Goal: Transaction & Acquisition: Purchase product/service

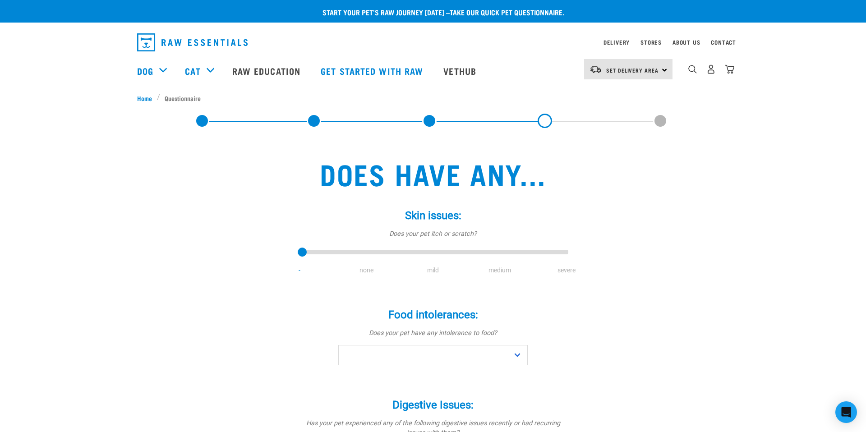
click at [169, 35] on img "dropdown navigation" at bounding box center [192, 42] width 110 height 18
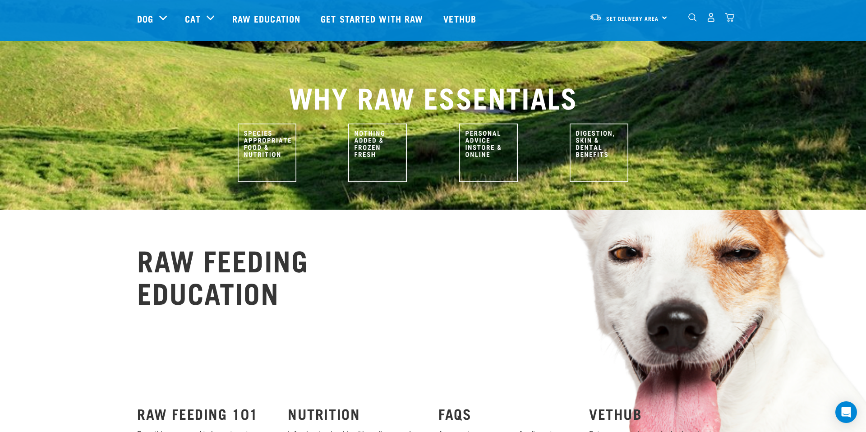
scroll to position [606, 0]
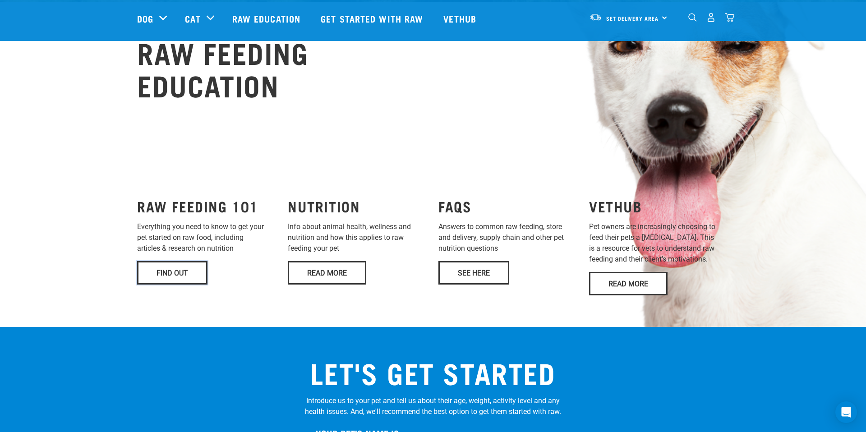
click at [181, 261] on link "Find Out" at bounding box center [172, 272] width 70 height 23
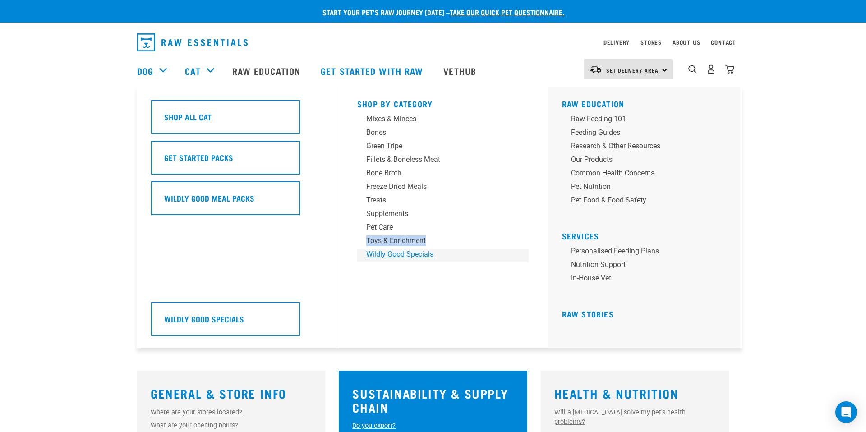
click at [381, 253] on div "Wildly Good Specials" at bounding box center [436, 254] width 141 height 11
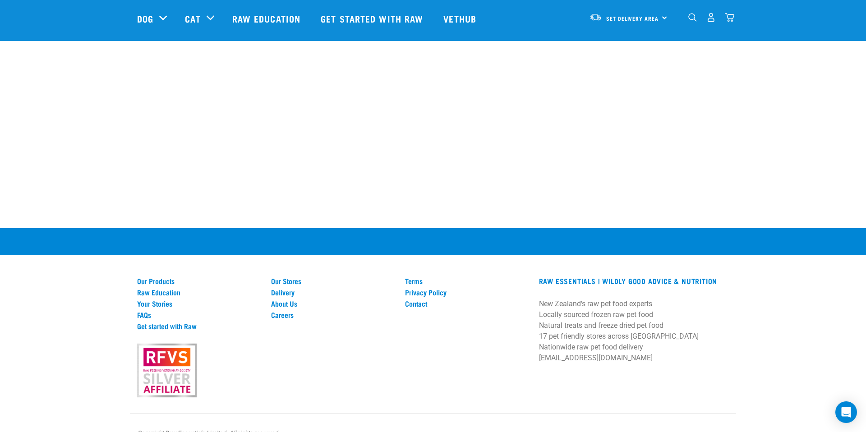
scroll to position [1513, 0]
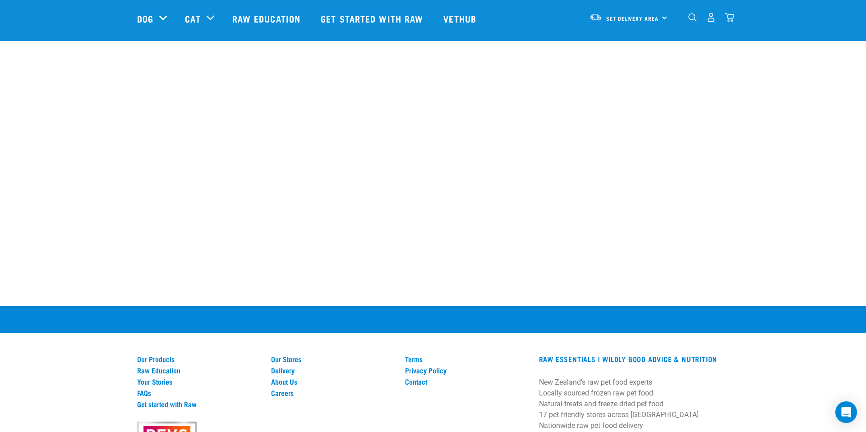
scroll to position [1680, 0]
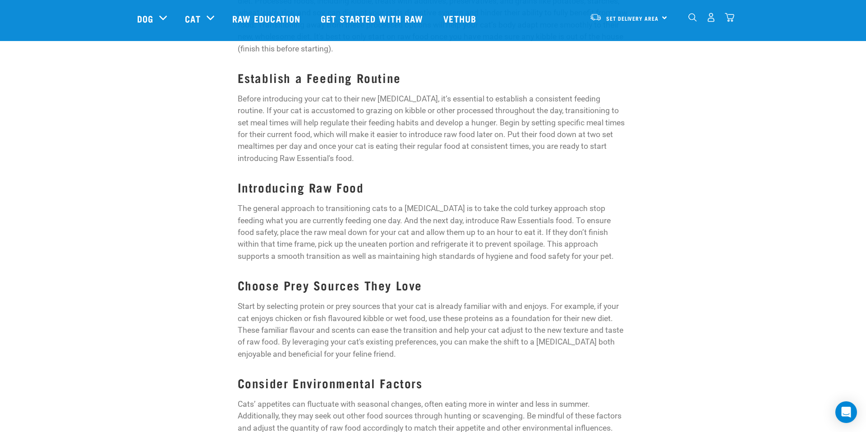
scroll to position [494, 0]
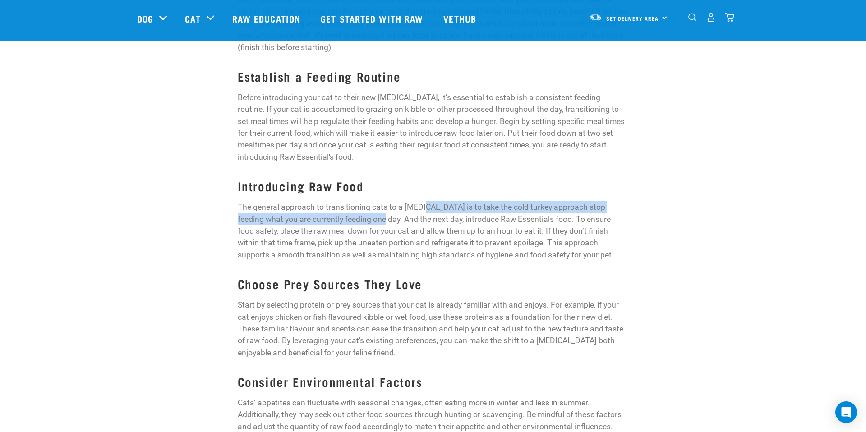
drag, startPoint x: 422, startPoint y: 160, endPoint x: 357, endPoint y: 178, distance: 67.7
click at [357, 201] on p "The general approach to transitioning cats to a raw diet is to take the cold tu…" at bounding box center [433, 231] width 391 height 60
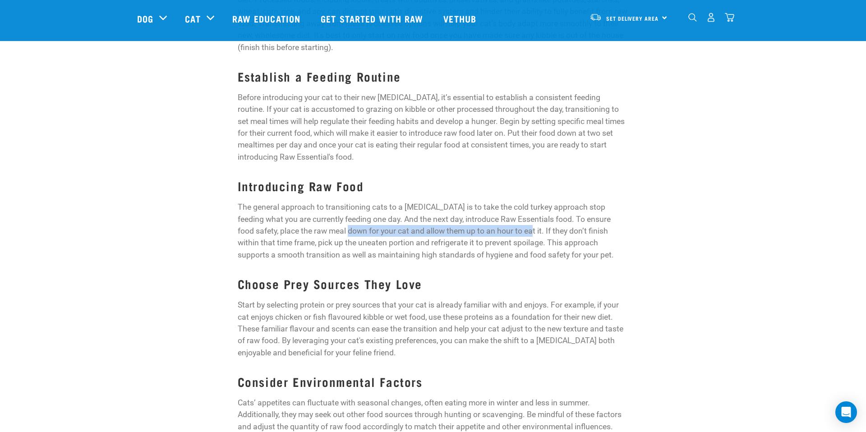
drag, startPoint x: 332, startPoint y: 186, endPoint x: 503, endPoint y: 191, distance: 171.4
click at [503, 201] on p "The general approach to transitioning cats to a raw diet is to take the cold tu…" at bounding box center [433, 231] width 391 height 60
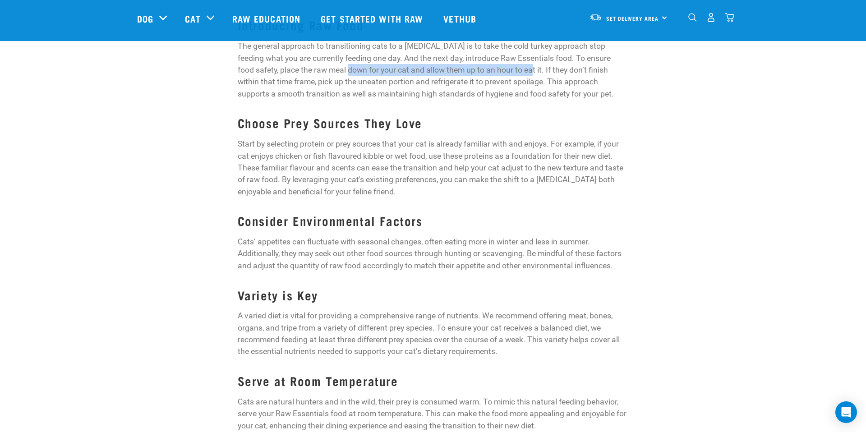
scroll to position [668, 0]
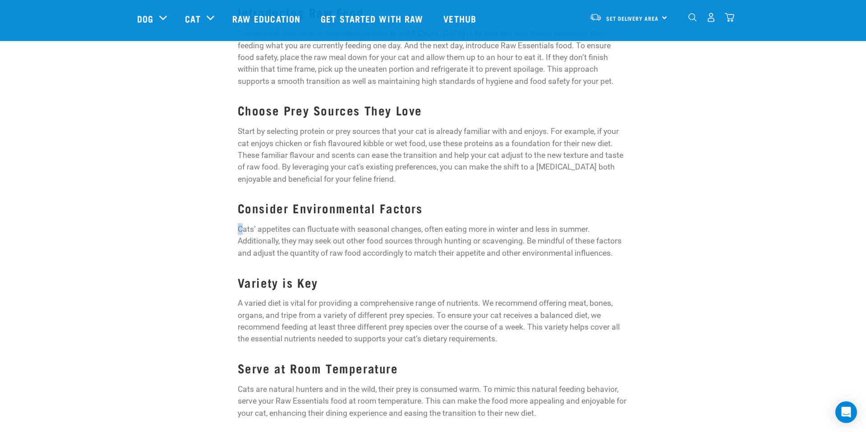
drag, startPoint x: 242, startPoint y: 185, endPoint x: 419, endPoint y: 177, distance: 177.4
click at [419, 177] on div "At Raw Essentials, we are dedicated to providing the best in feline nutrition t…" at bounding box center [433, 262] width 391 height 1080
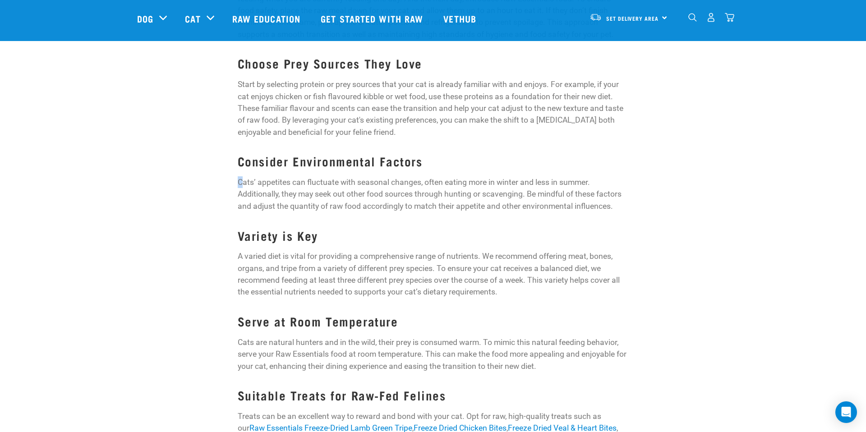
scroll to position [728, 0]
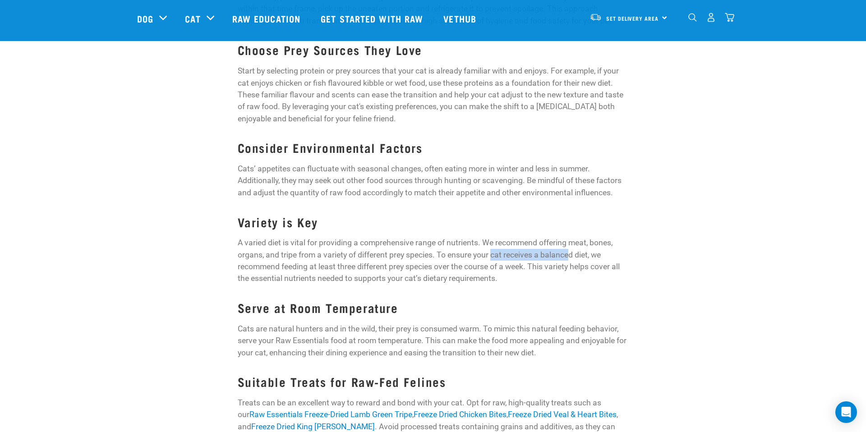
drag, startPoint x: 493, startPoint y: 210, endPoint x: 569, endPoint y: 209, distance: 75.7
click at [570, 237] on p "A varied diet is vital for providing a comprehensive range of nutrients. We rec…" at bounding box center [433, 261] width 391 height 48
click at [308, 237] on p "A varied diet is vital for providing a comprehensive range of nutrients. We rec…" at bounding box center [433, 261] width 391 height 48
drag, startPoint x: 335, startPoint y: 224, endPoint x: 399, endPoint y: 220, distance: 63.7
click at [399, 237] on p "A varied diet is vital for providing a comprehensive range of nutrients. We rec…" at bounding box center [433, 261] width 391 height 48
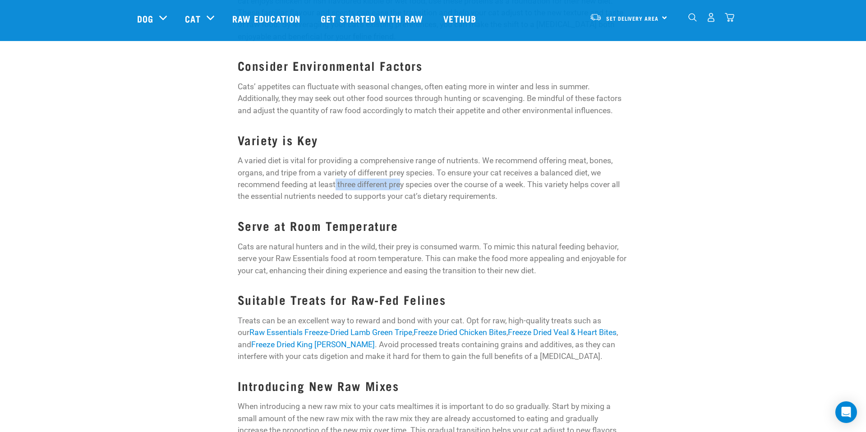
scroll to position [825, 0]
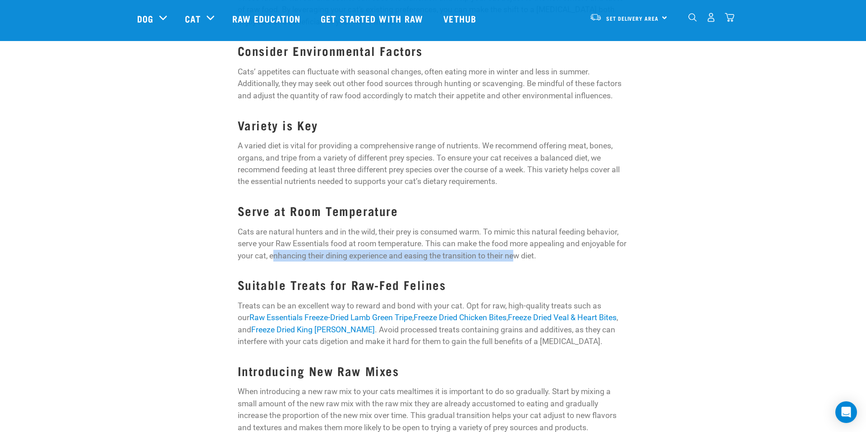
drag, startPoint x: 273, startPoint y: 211, endPoint x: 514, endPoint y: 215, distance: 240.3
click at [514, 226] on p "Cats are natural hunters and in the wild, their prey is consumed warm. To mimic…" at bounding box center [433, 244] width 391 height 36
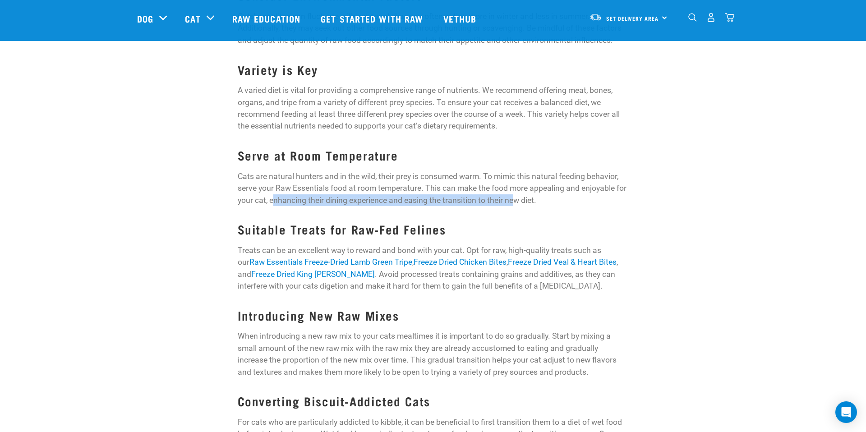
scroll to position [881, 0]
click at [424, 171] on div "At Raw Essentials, we are dedicated to providing the best in feline nutrition t…" at bounding box center [433, 49] width 391 height 1080
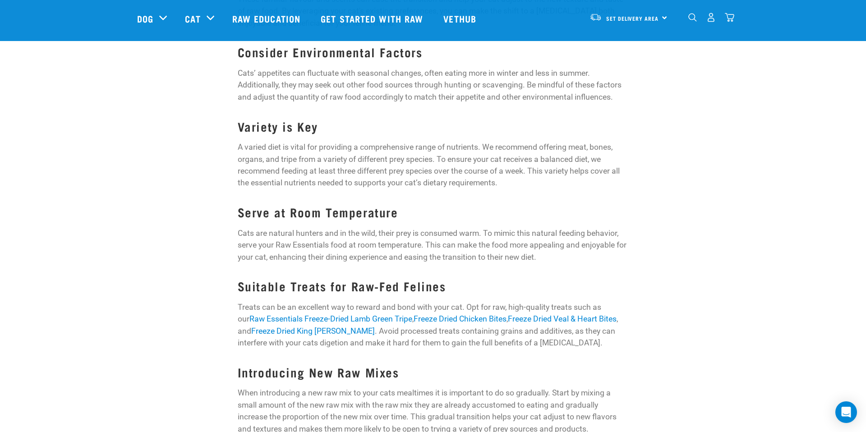
scroll to position [820, 0]
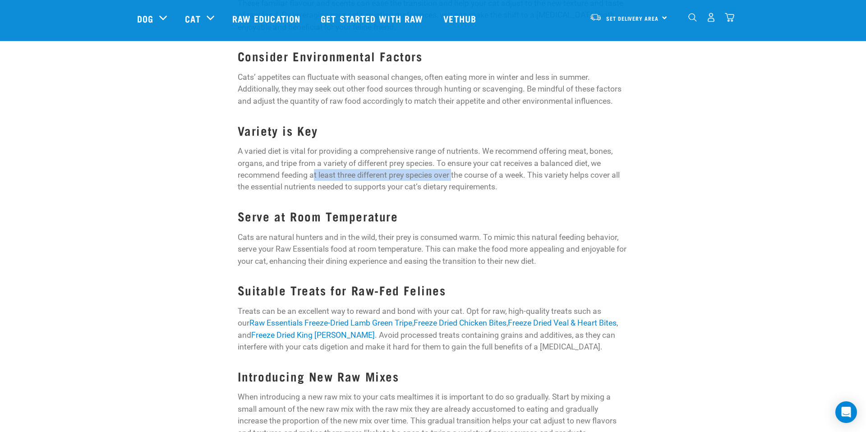
drag, startPoint x: 314, startPoint y: 131, endPoint x: 453, endPoint y: 136, distance: 139.0
click at [453, 145] on p "A varied diet is vital for providing a comprehensive range of nutrients. We rec…" at bounding box center [433, 169] width 391 height 48
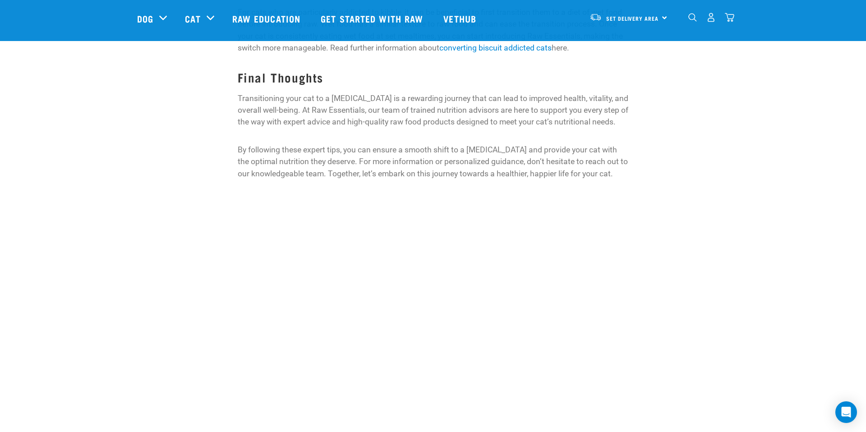
scroll to position [1291, 0]
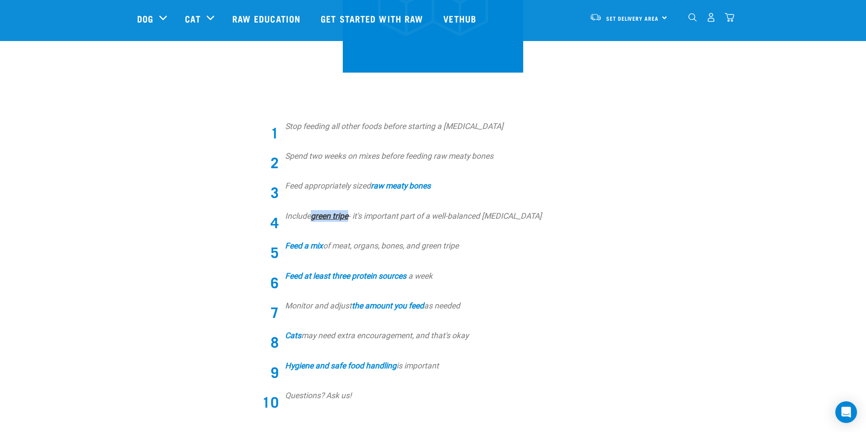
scroll to position [302, 0]
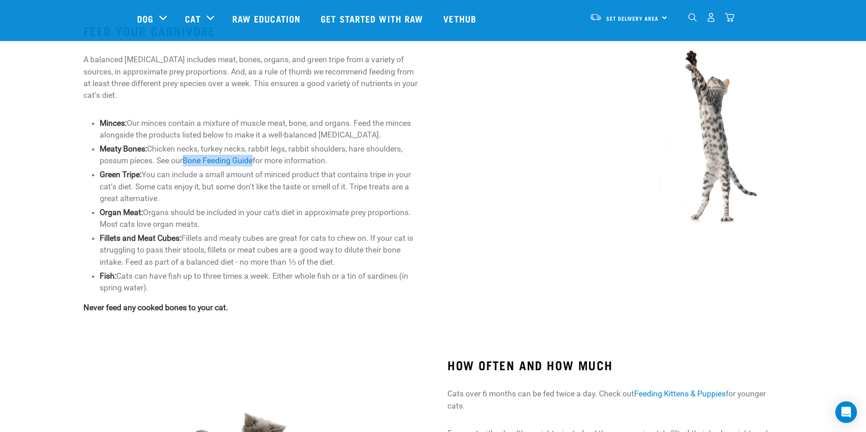
scroll to position [414, 0]
click at [112, 124] on strong "Minces:" at bounding box center [113, 122] width 27 height 9
click at [161, 235] on strong "Fillets and Meat Cubes:" at bounding box center [141, 237] width 82 height 9
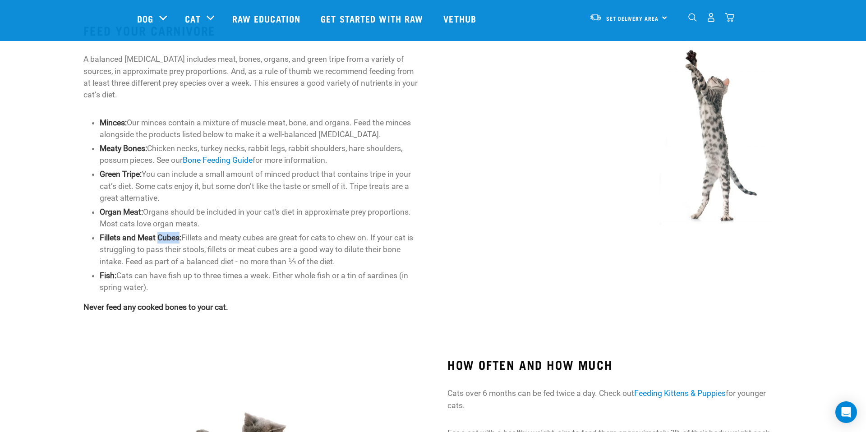
click at [106, 122] on strong "Minces:" at bounding box center [113, 122] width 27 height 9
click at [153, 242] on li "Fillets and Meat Cubes: Fillets and meaty cubes are great for cats to chew on. …" at bounding box center [259, 250] width 319 height 36
click at [170, 239] on strong "Fillets and Meat Cubes:" at bounding box center [141, 237] width 82 height 9
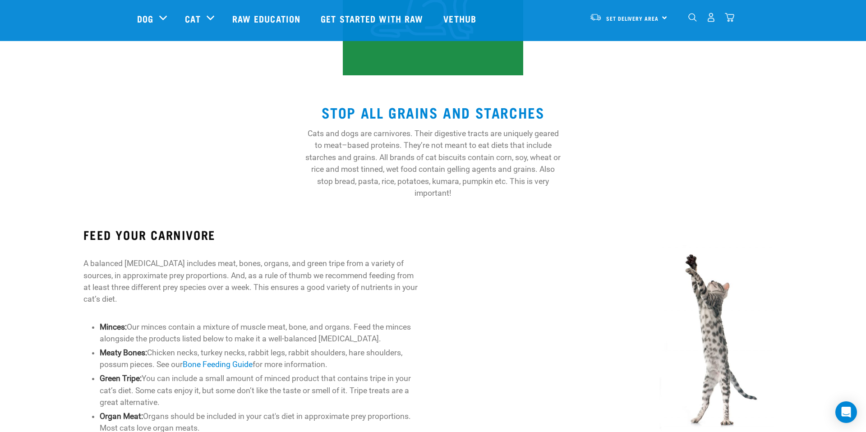
scroll to position [209, 0]
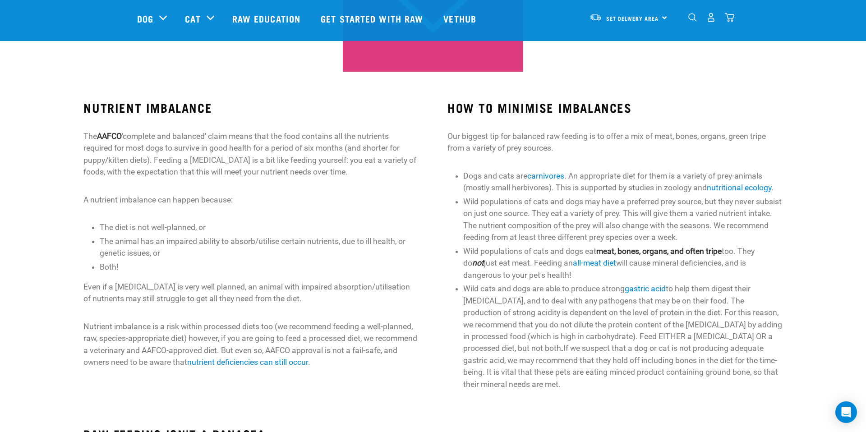
scroll to position [248, 0]
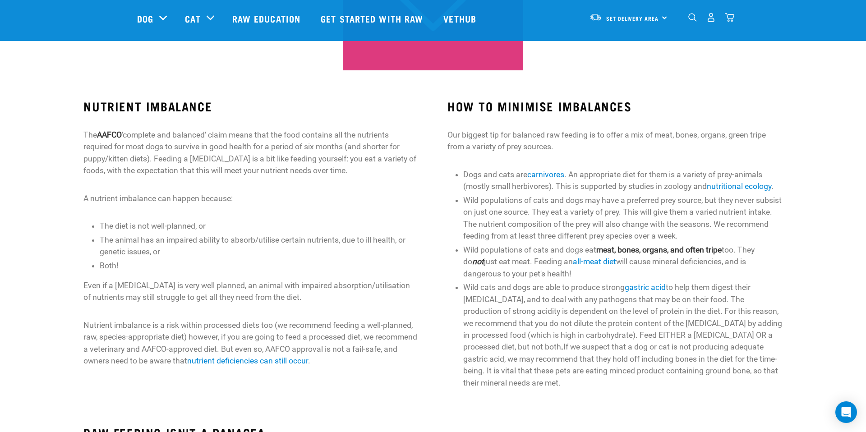
click at [766, 93] on div "HOW TO MINIMISE IMBALANCES Our biggest tip for balanced raw feeding is to offer…" at bounding box center [615, 245] width 364 height 316
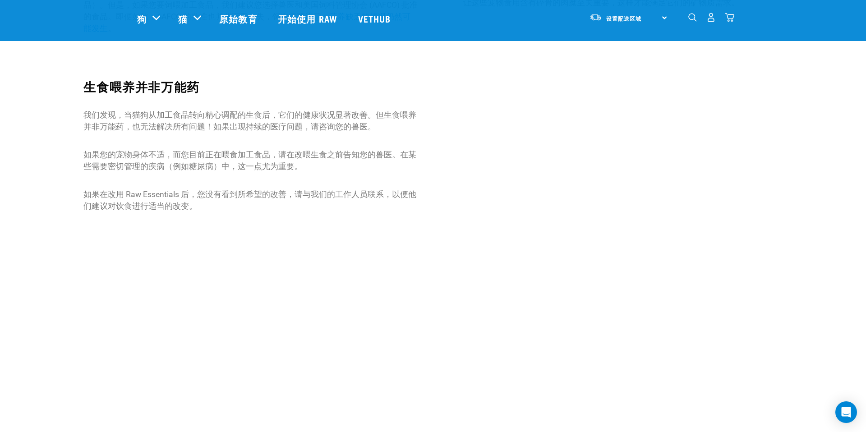
scroll to position [524, 0]
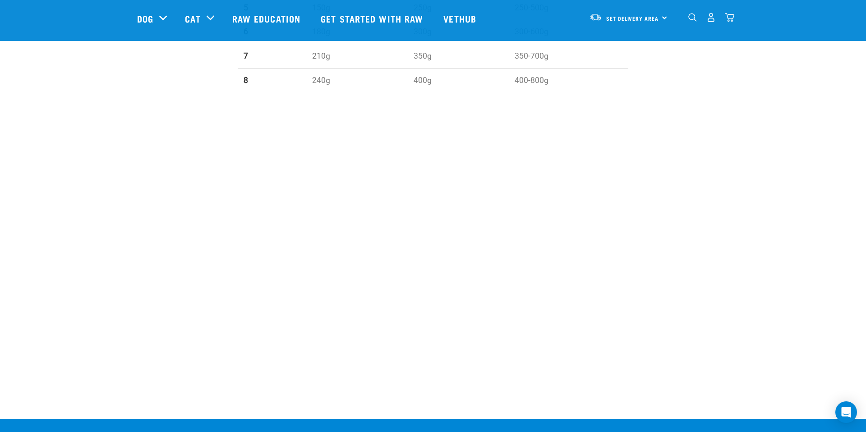
scroll to position [1100, 0]
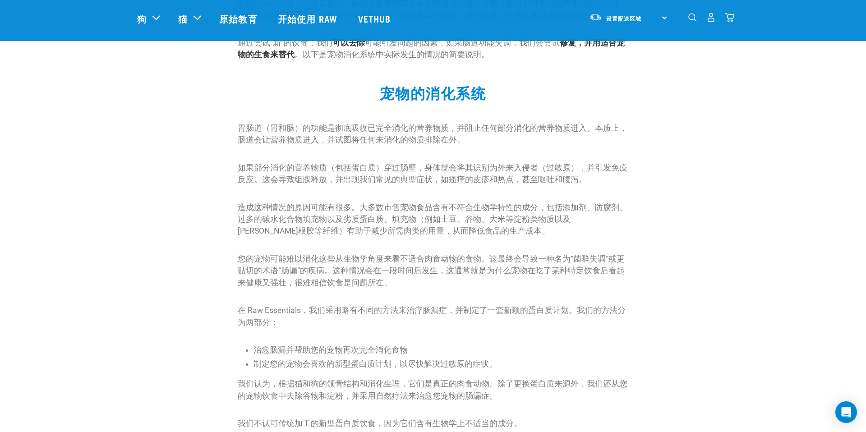
scroll to position [399, 0]
click at [575, 134] on p "胃肠道（胃和肠）的功能是彻底吸收已完全消化的营养物质，并阻止任何部分消化的营养物质进入。本质上，肠道会让营养物质进入，并试图将任何未消化的物质排除在外。" at bounding box center [433, 133] width 391 height 24
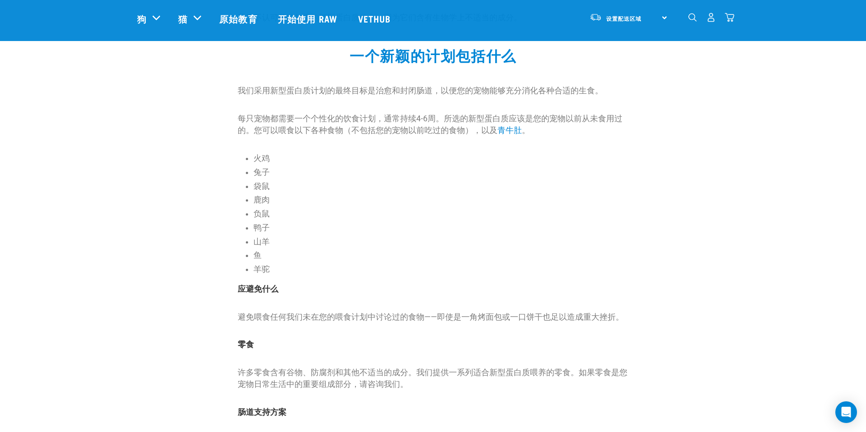
scroll to position [810, 0]
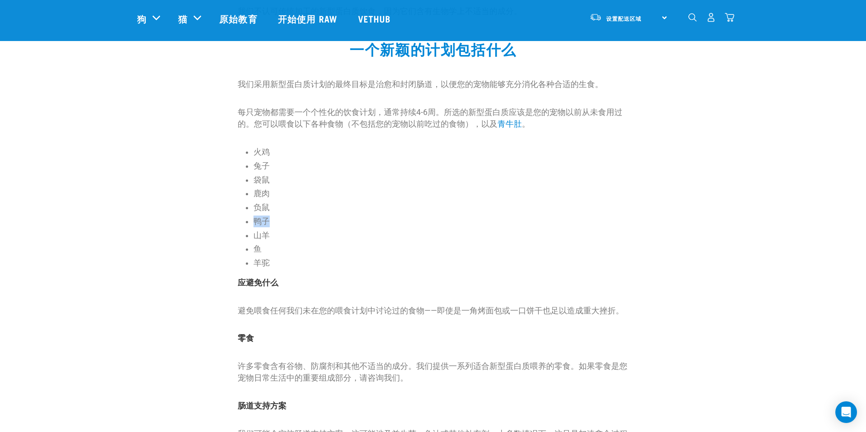
drag, startPoint x: 252, startPoint y: 220, endPoint x: 269, endPoint y: 220, distance: 17.2
click at [269, 220] on div "我们采用新型蛋白质计划的最终目标是治愈和封闭肠道，以便您的宠物能够充分消化各种合适的生食。 每只宠物都需要一个个性化的饮食计划，通常持续4-6周。所选的新型蛋…" at bounding box center [433, 264] width 391 height 373
click at [305, 213] on li "负鼠" at bounding box center [440, 208] width 375 height 12
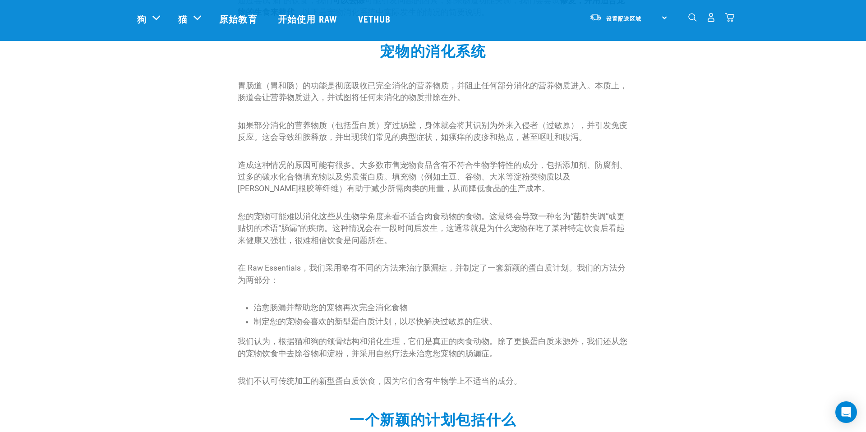
scroll to position [425, 0]
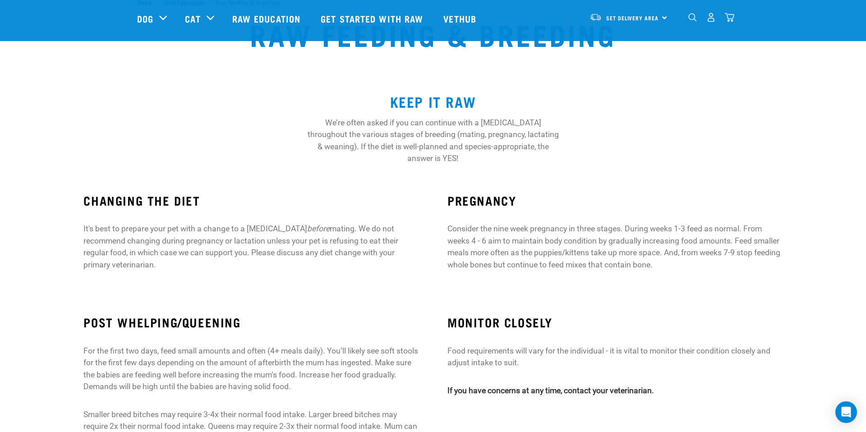
scroll to position [32, 0]
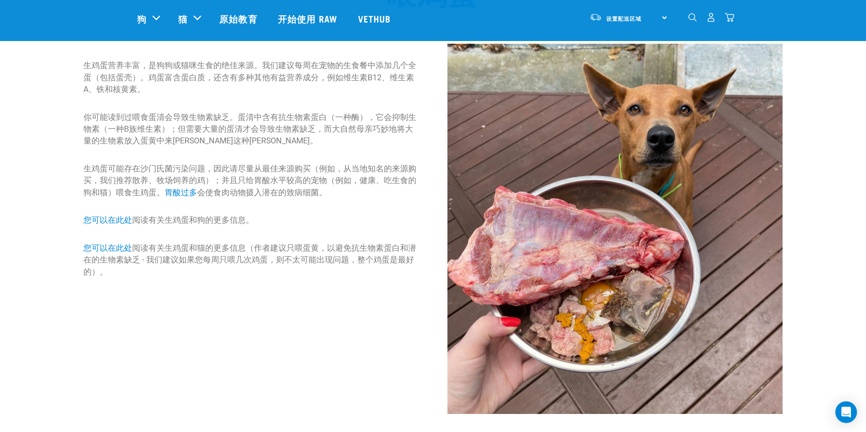
scroll to position [75, 0]
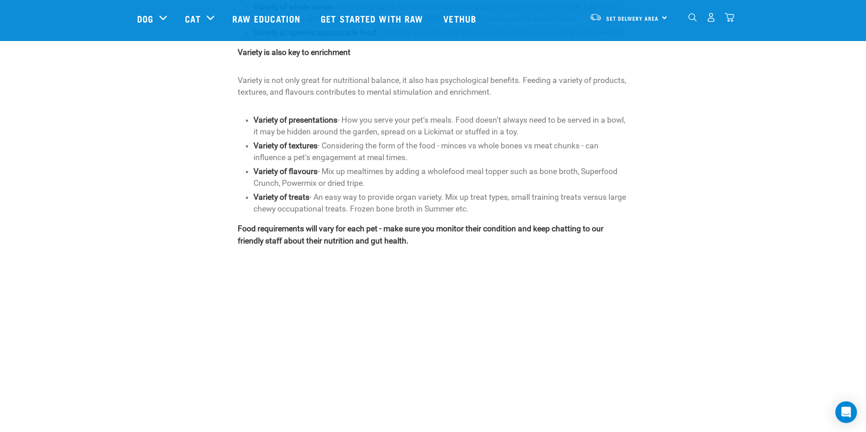
scroll to position [266, 0]
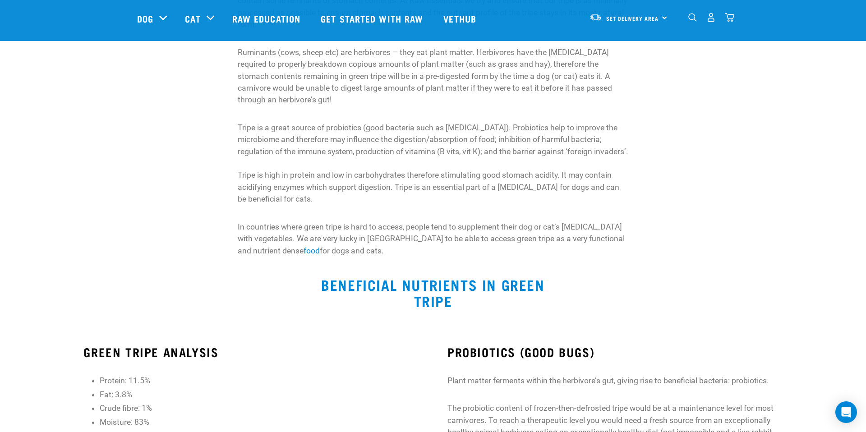
scroll to position [374, 0]
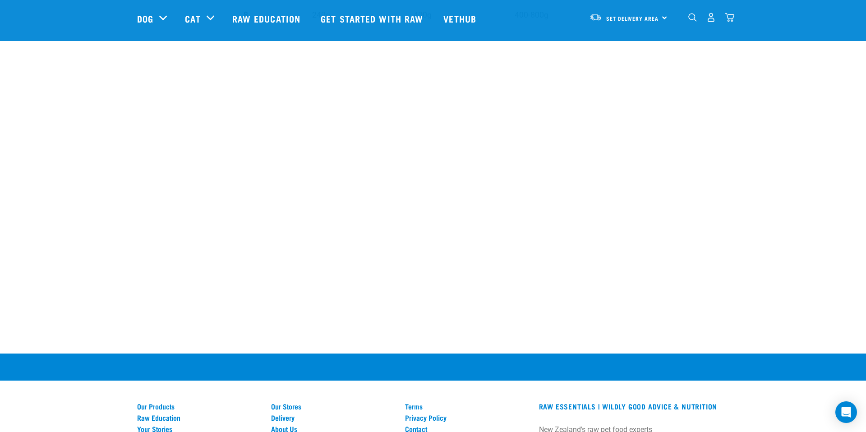
scroll to position [868, 0]
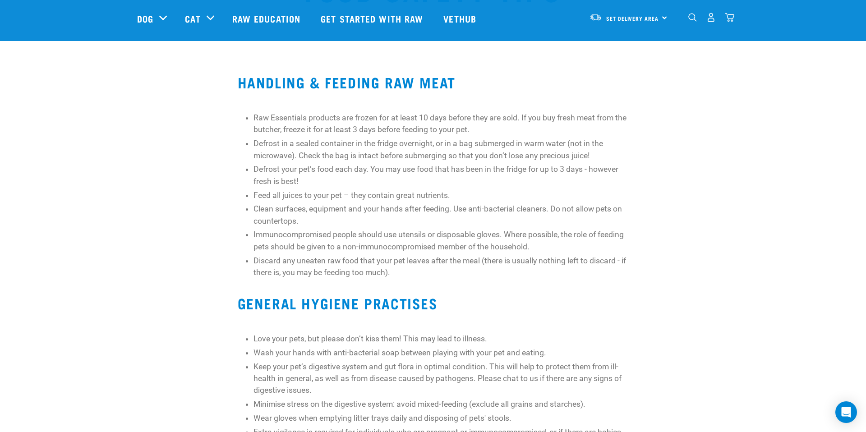
scroll to position [75, 0]
click at [397, 246] on li "Immunocompromised people should use utensils or disposable gloves. Where possib…" at bounding box center [440, 240] width 375 height 24
click at [623, 165] on p "Defrost your pet’s food each day. You may use food that has been in the fridge …" at bounding box center [440, 174] width 375 height 24
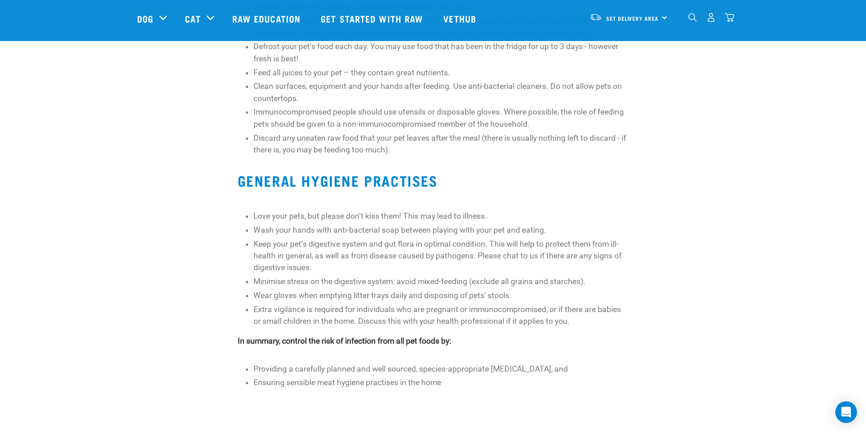
scroll to position [198, 0]
drag, startPoint x: 405, startPoint y: 218, endPoint x: 265, endPoint y: 220, distance: 140.2
click at [265, 220] on li "Love your pets, but please don’t kiss them! This may lead to illness." at bounding box center [440, 215] width 375 height 12
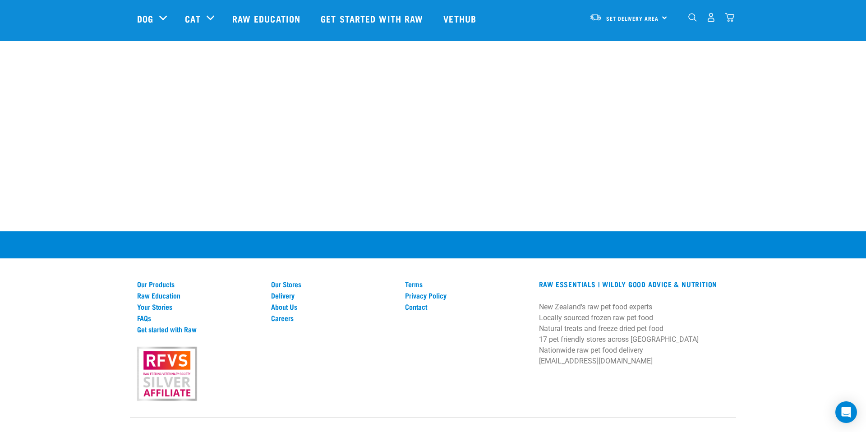
scroll to position [701, 0]
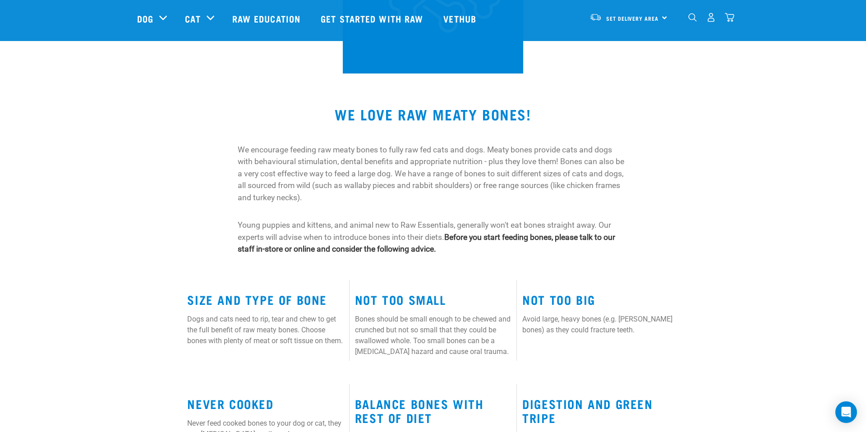
scroll to position [206, 0]
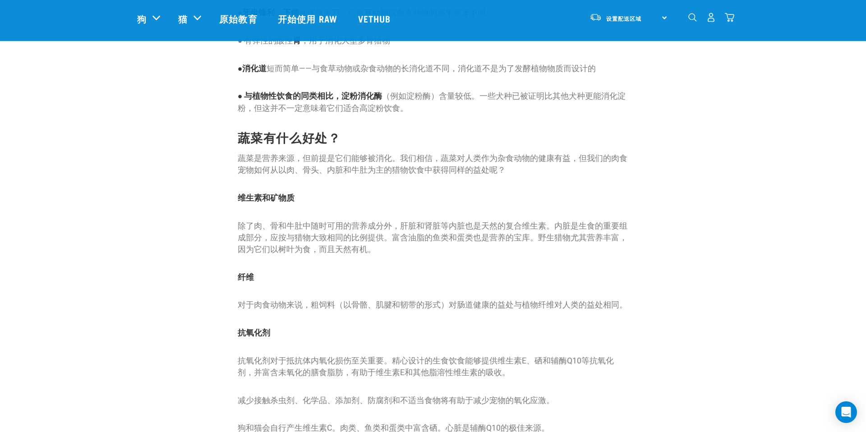
scroll to position [651, 0]
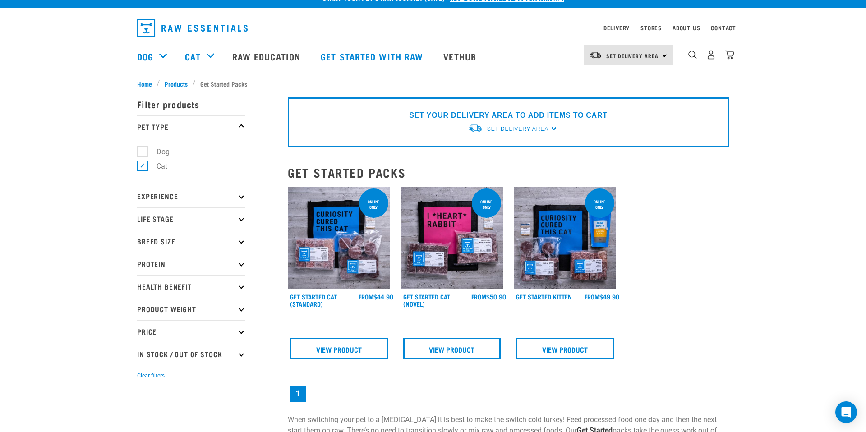
scroll to position [15, 0]
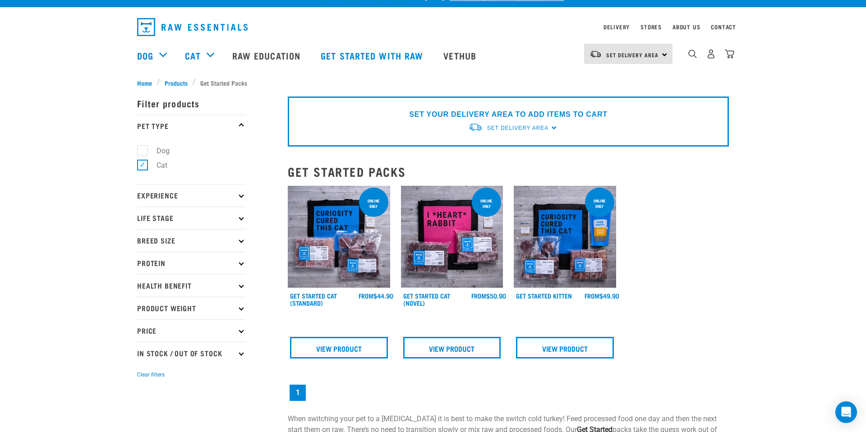
click at [322, 242] on img at bounding box center [339, 237] width 102 height 102
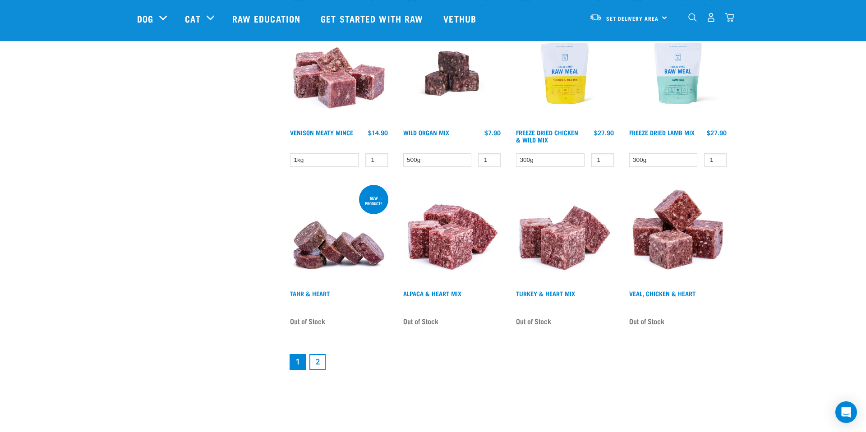
scroll to position [1101, 0]
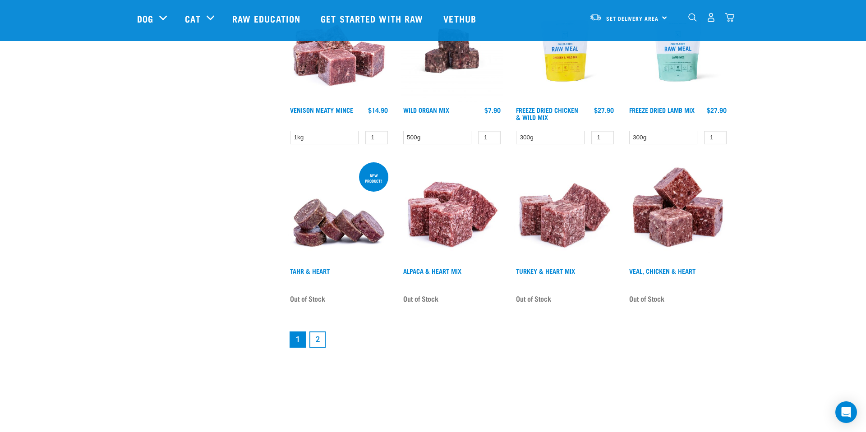
click at [321, 340] on link "2" at bounding box center [317, 339] width 16 height 16
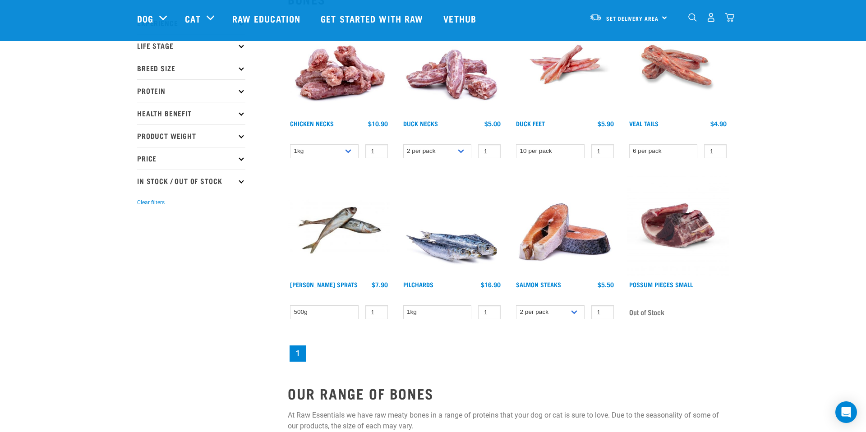
scroll to position [109, 0]
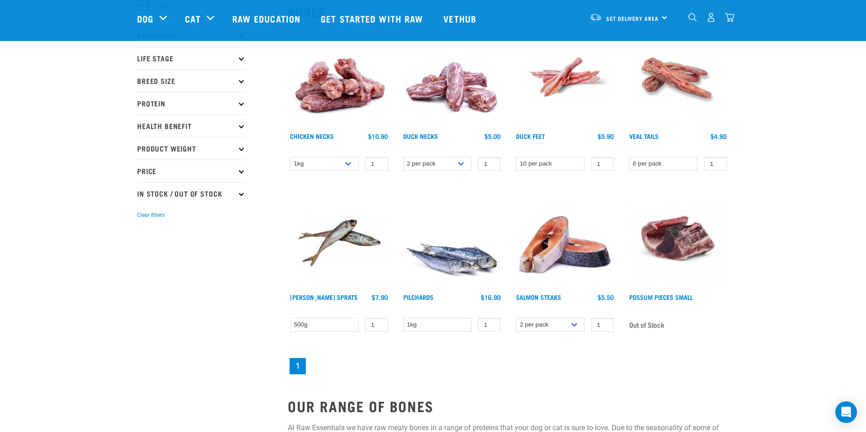
click at [335, 96] on img at bounding box center [339, 77] width 102 height 102
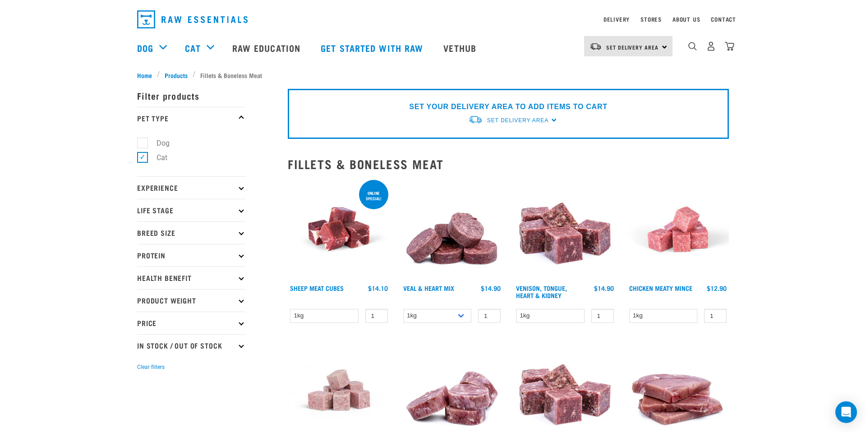
scroll to position [23, 0]
click at [511, 120] on span "Set Delivery Area" at bounding box center [517, 120] width 61 height 6
click at [496, 136] on link "[GEOGRAPHIC_DATA]" at bounding box center [513, 140] width 90 height 15
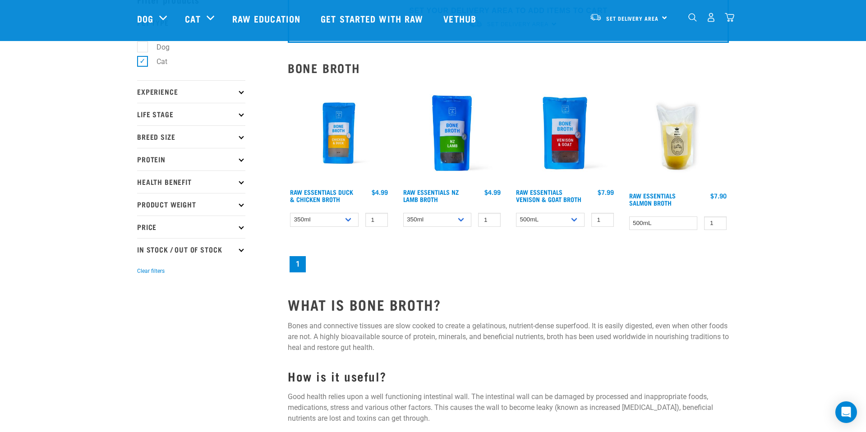
scroll to position [51, 0]
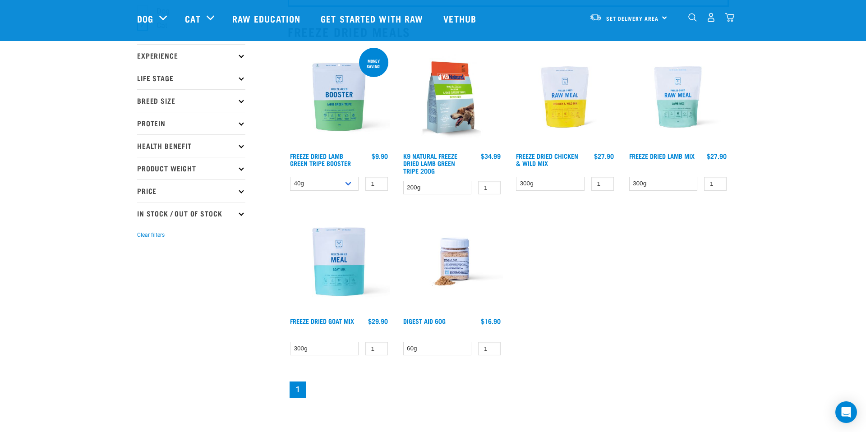
scroll to position [89, 0]
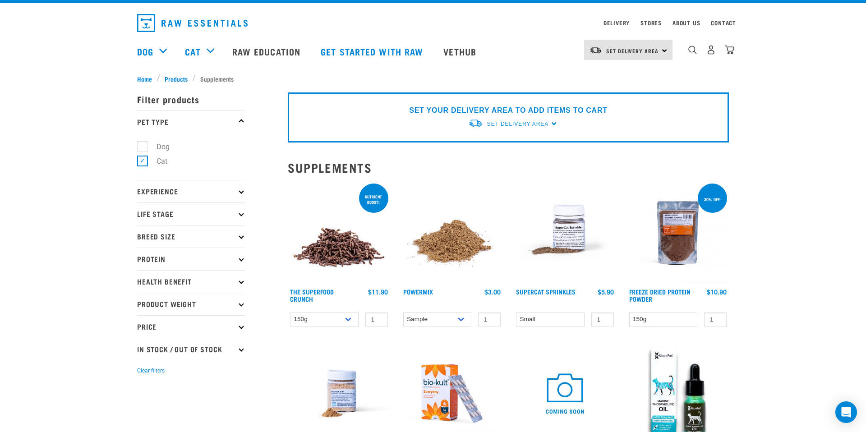
scroll to position [17, 0]
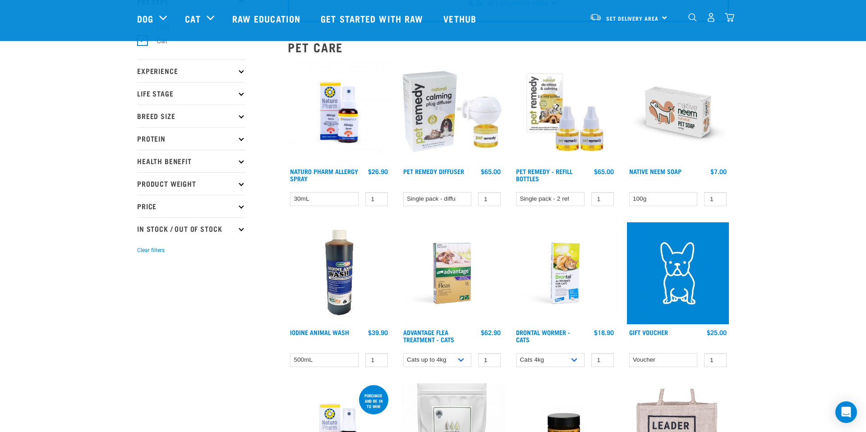
scroll to position [86, 0]
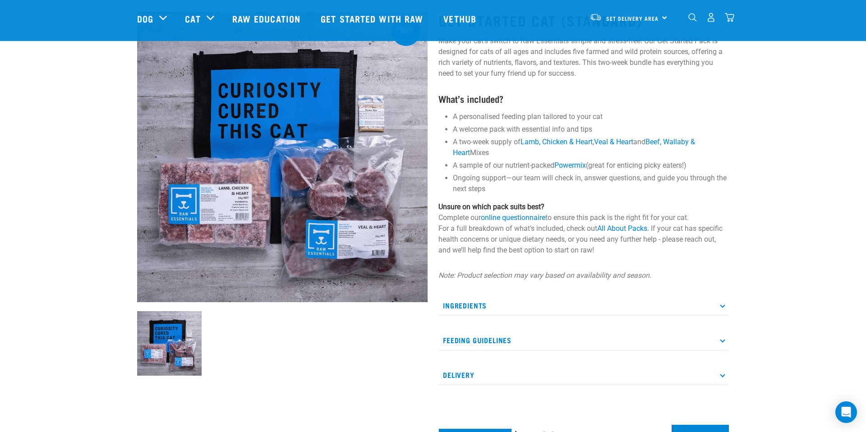
scroll to position [54, 0]
click at [510, 303] on p "Ingredients" at bounding box center [583, 306] width 290 height 20
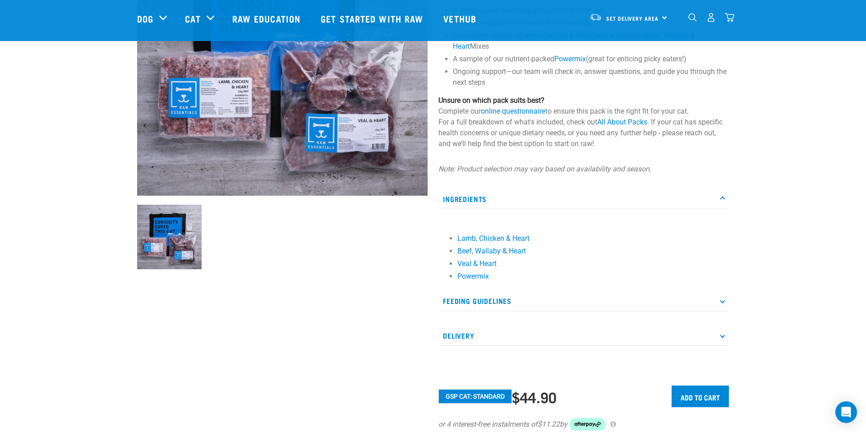
scroll to position [162, 0]
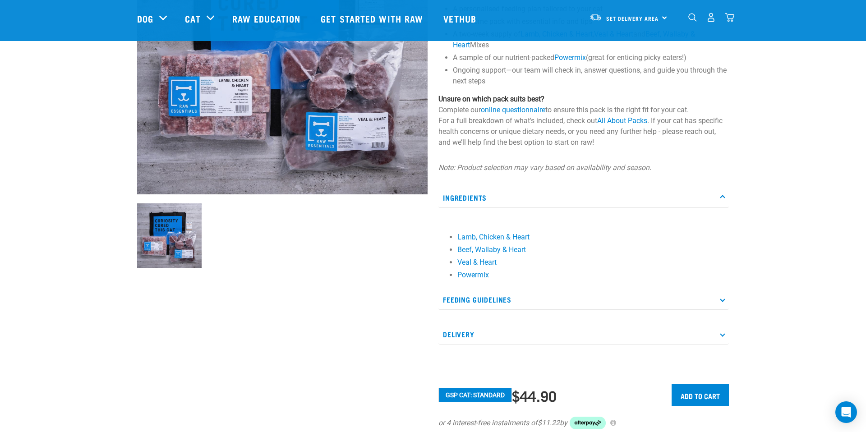
click at [472, 334] on p "Delivery" at bounding box center [583, 334] width 290 height 20
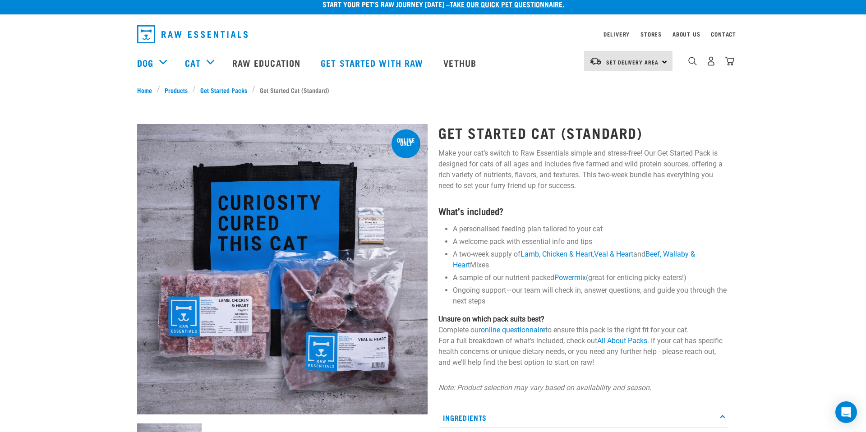
scroll to position [11, 0]
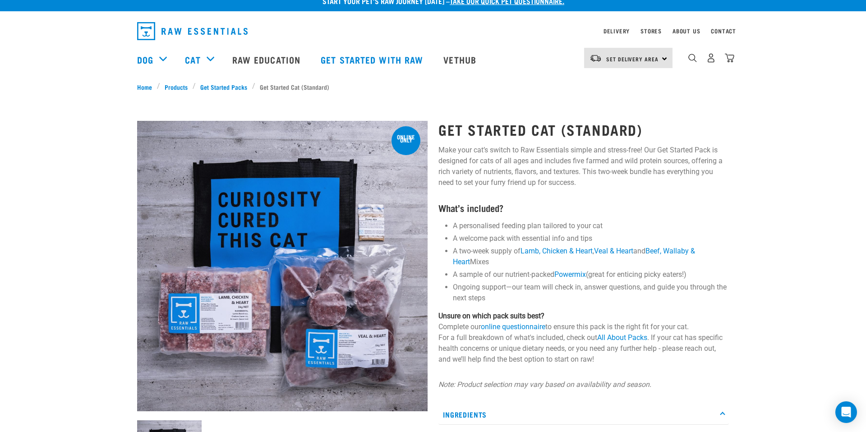
drag, startPoint x: 474, startPoint y: 262, endPoint x: 454, endPoint y: 254, distance: 21.3
click at [454, 254] on li "A two-week supply of Lamb, Chicken & Heart , Veal & Heart and Beef, Wallaby & H…" at bounding box center [591, 257] width 276 height 22
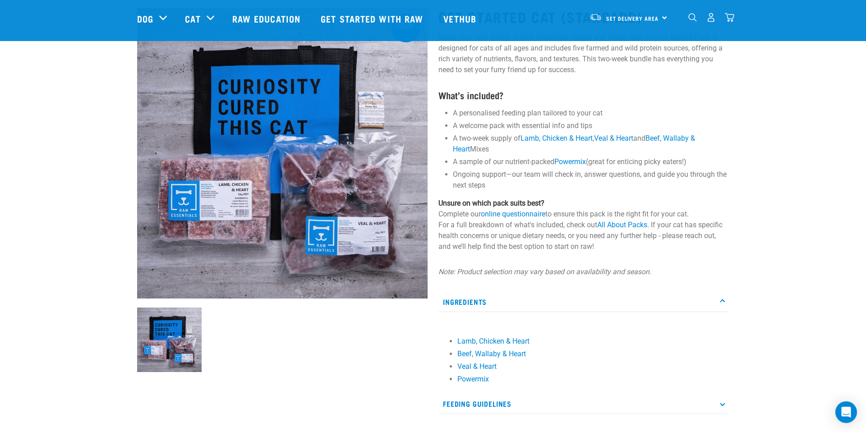
scroll to position [55, 0]
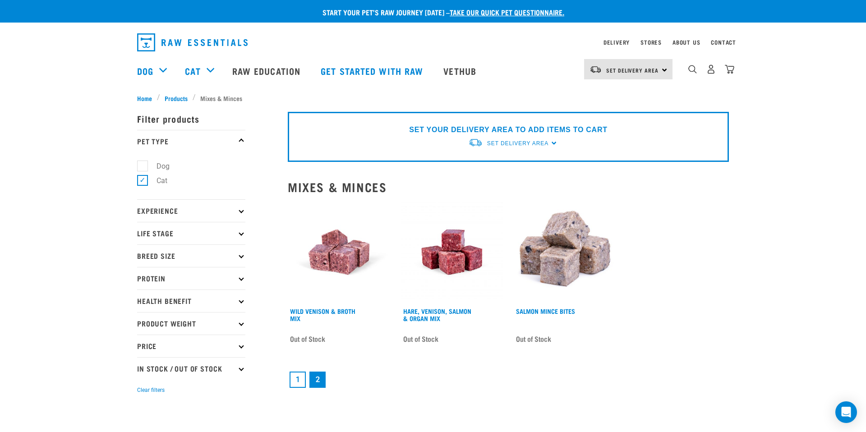
click at [295, 383] on link "1" at bounding box center [297, 380] width 16 height 16
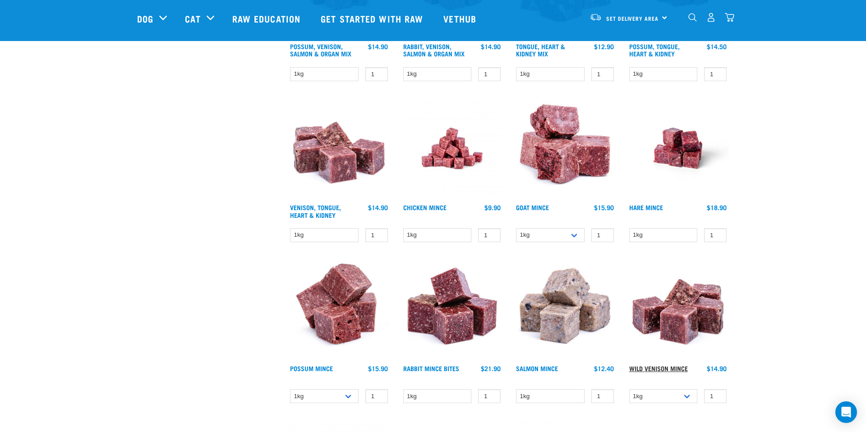
scroll to position [383, 0]
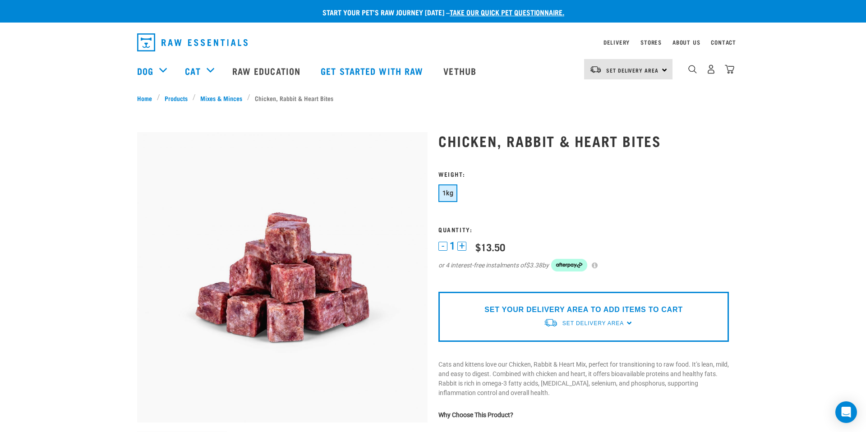
click at [634, 218] on form "1kg" at bounding box center [583, 226] width 290 height 112
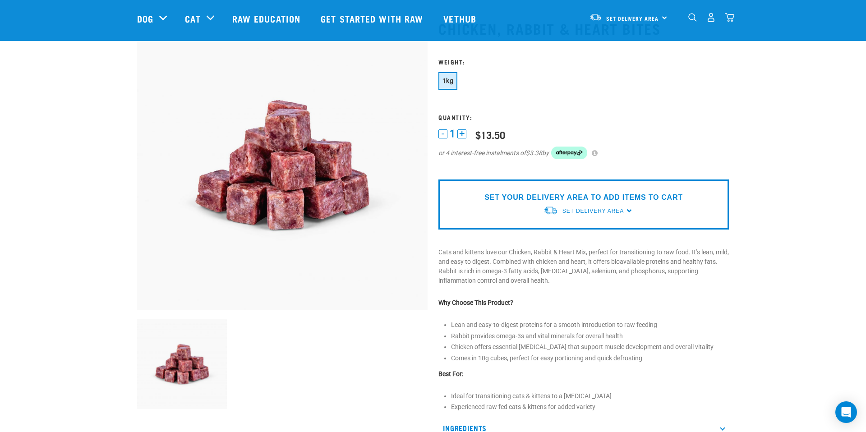
scroll to position [66, 0]
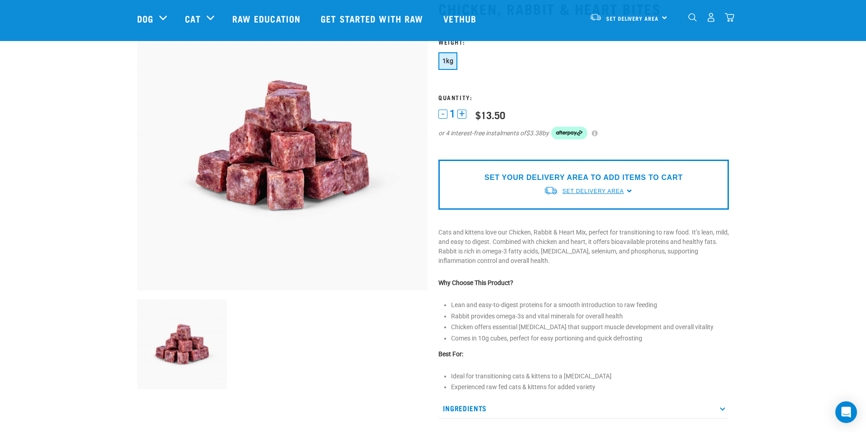
click at [592, 188] on span "Set Delivery Area" at bounding box center [592, 191] width 61 height 6
click at [584, 210] on link "[GEOGRAPHIC_DATA]" at bounding box center [588, 212] width 90 height 15
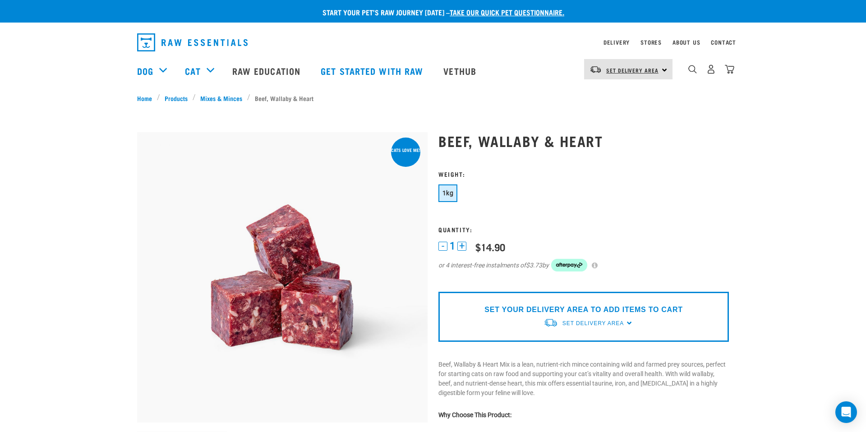
click at [646, 74] on link "Set Delivery Area" at bounding box center [632, 70] width 52 height 14
click at [640, 90] on link "[GEOGRAPHIC_DATA]" at bounding box center [627, 95] width 87 height 20
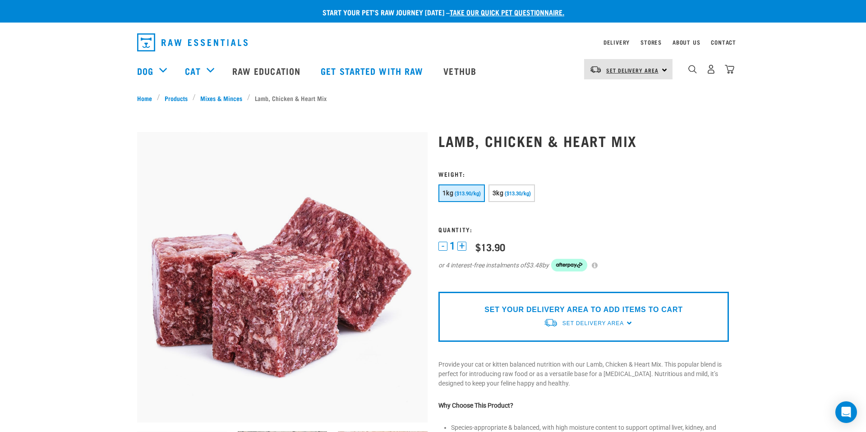
click at [609, 68] on link "Set Delivery Area" at bounding box center [632, 70] width 52 height 14
click at [596, 92] on link "[GEOGRAPHIC_DATA]" at bounding box center [627, 95] width 87 height 20
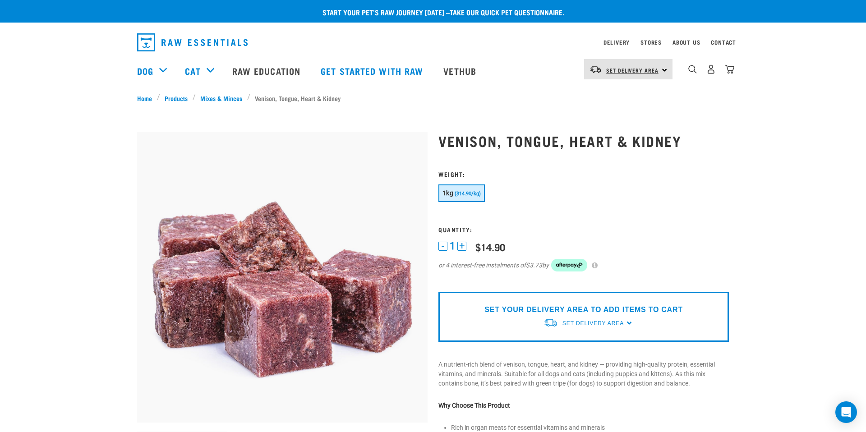
click at [636, 71] on span "Set Delivery Area" at bounding box center [632, 70] width 52 height 3
click at [617, 87] on link "[GEOGRAPHIC_DATA]" at bounding box center [627, 95] width 87 height 20
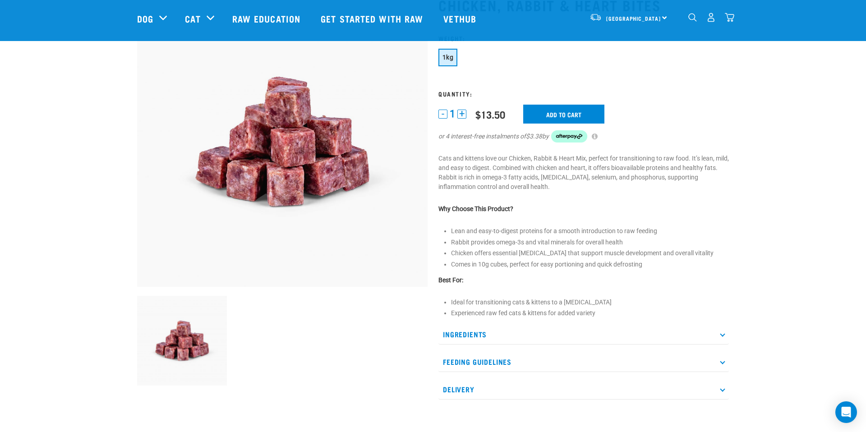
scroll to position [65, 0]
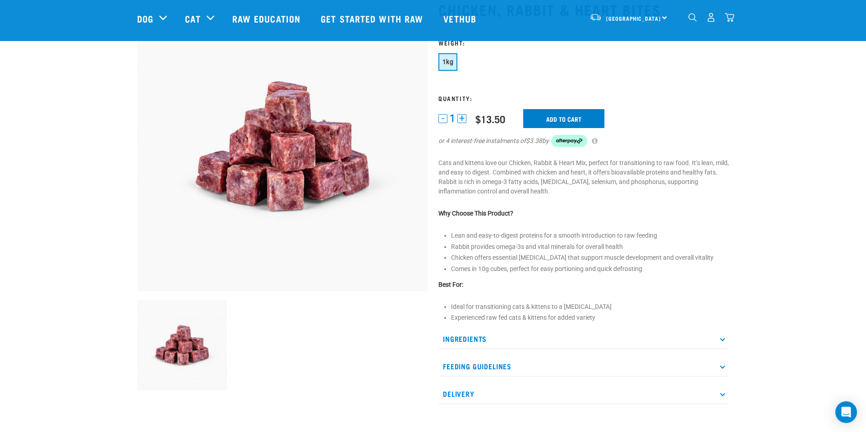
click at [585, 115] on input "Add to cart" at bounding box center [563, 118] width 81 height 19
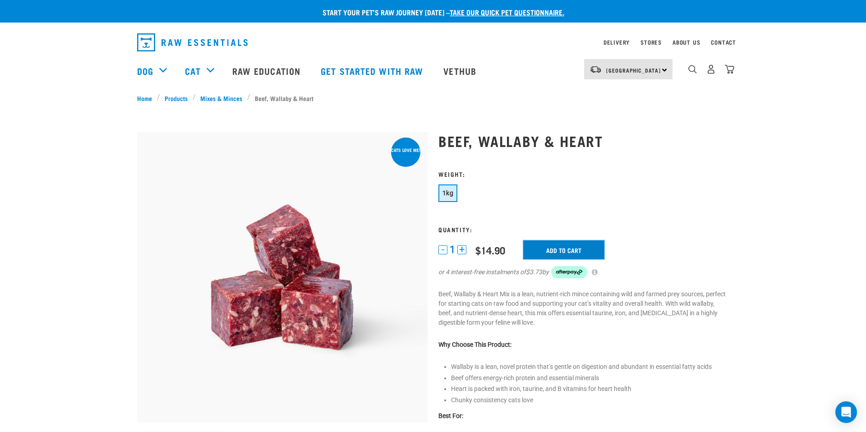
click at [559, 254] on input "Add to cart" at bounding box center [563, 249] width 81 height 19
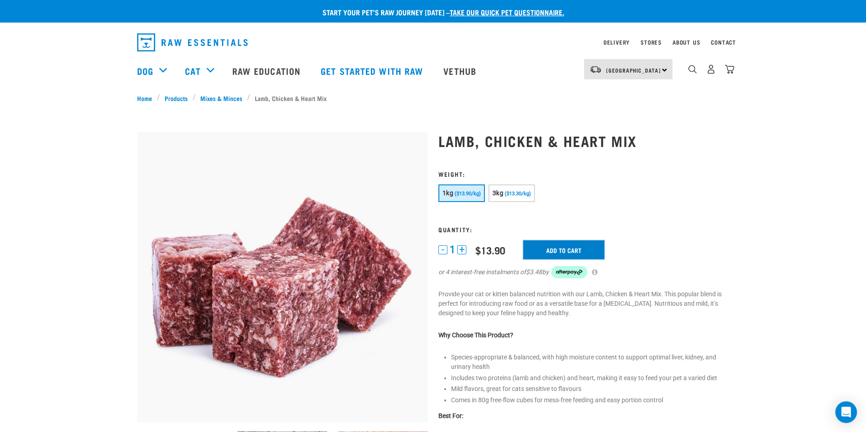
click at [568, 247] on input "Add to cart" at bounding box center [563, 249] width 81 height 19
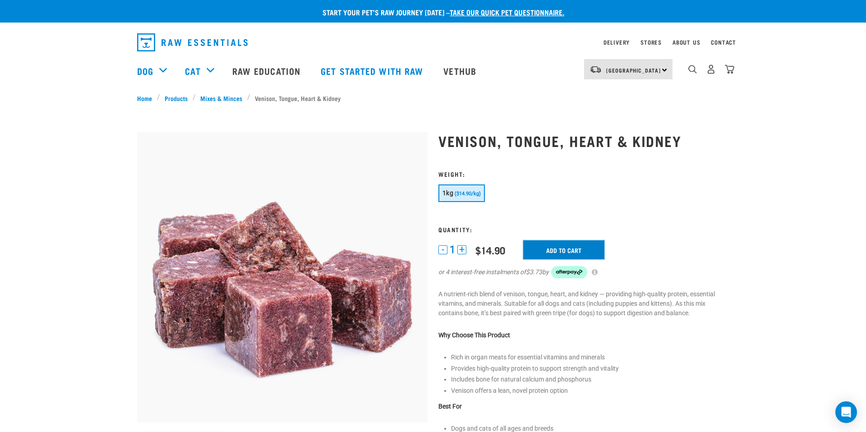
click at [545, 253] on input "Add to cart" at bounding box center [563, 249] width 81 height 19
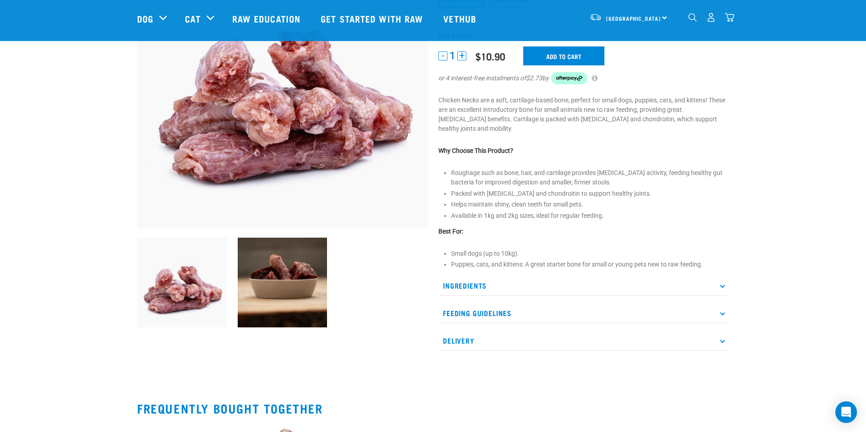
scroll to position [128, 0]
click at [505, 319] on p "Feeding Guidelines" at bounding box center [583, 313] width 290 height 20
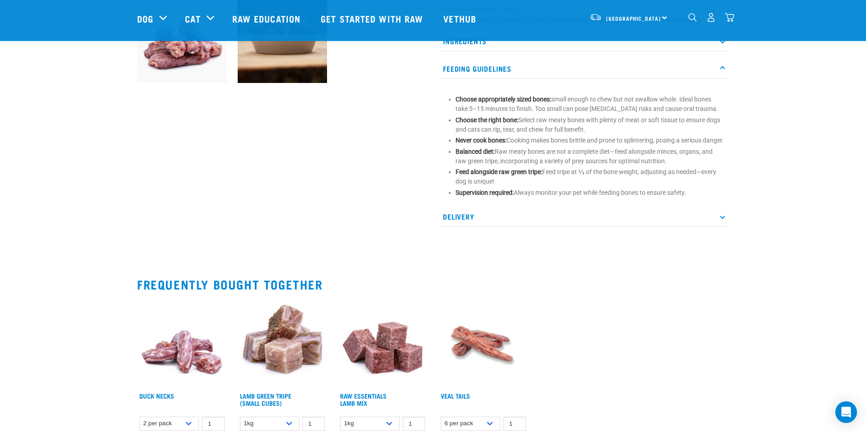
scroll to position [412, 0]
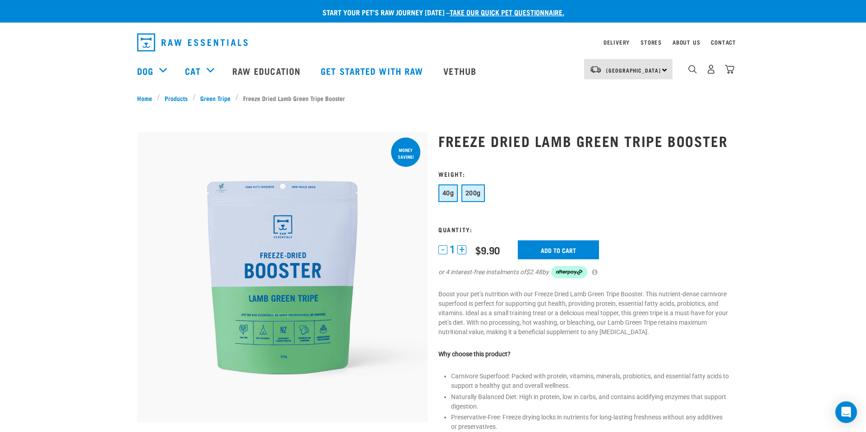
click at [470, 193] on span "200g" at bounding box center [472, 192] width 15 height 7
click at [445, 196] on span "40g" at bounding box center [447, 192] width 11 height 7
click at [734, 64] on div "5" at bounding box center [729, 68] width 9 height 9
click at [730, 69] on img "dropdown navigation" at bounding box center [729, 68] width 9 height 9
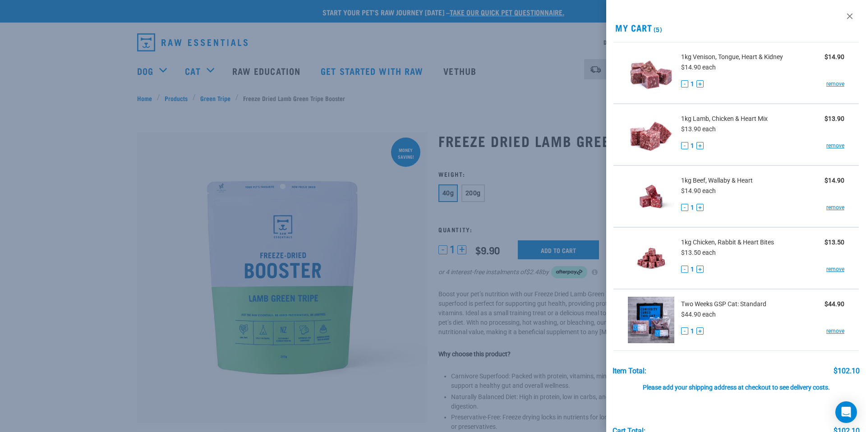
scroll to position [48, 0]
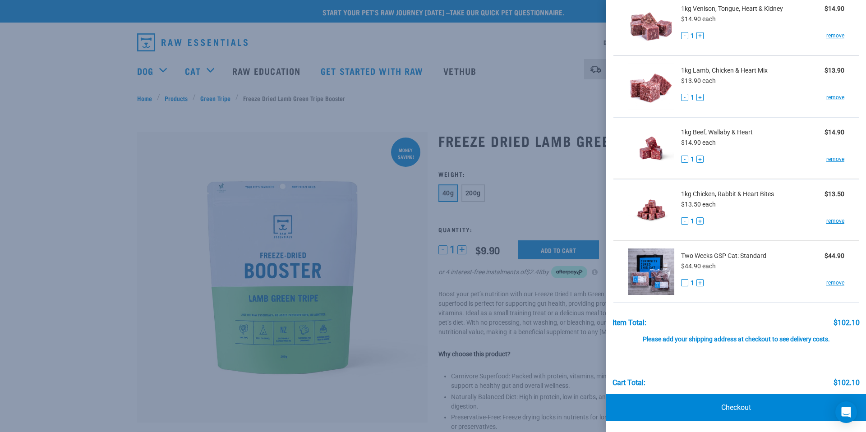
click at [557, 37] on div at bounding box center [433, 216] width 866 height 432
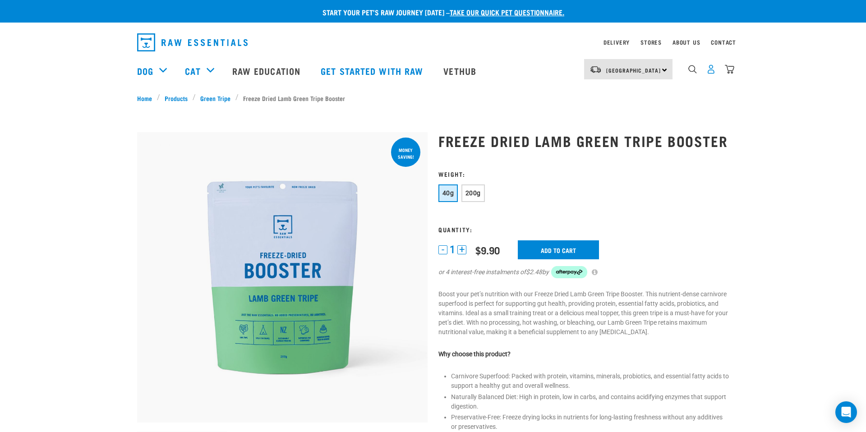
click at [715, 73] on img "dropdown navigation" at bounding box center [710, 68] width 9 height 9
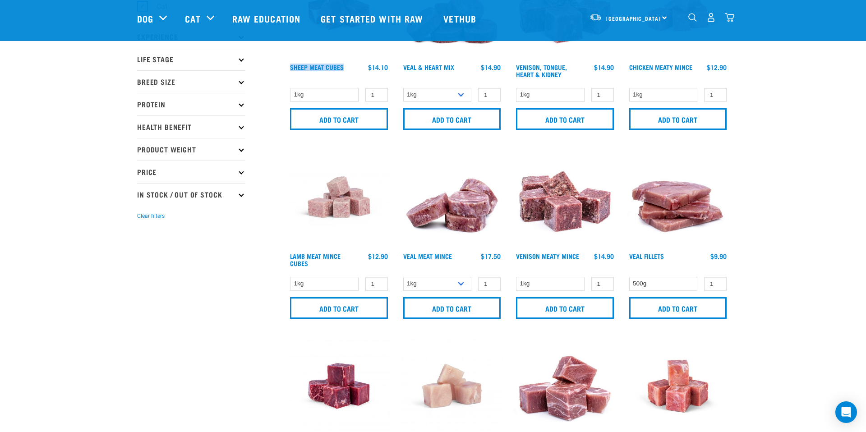
scroll to position [102, 0]
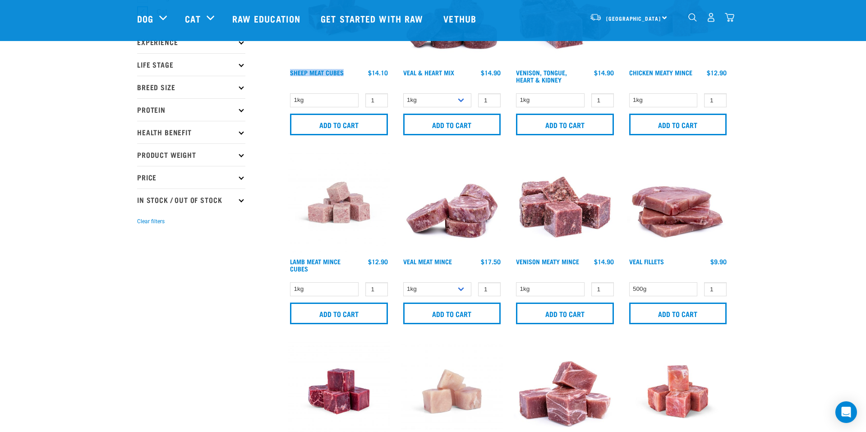
click at [663, 200] on img at bounding box center [678, 202] width 102 height 102
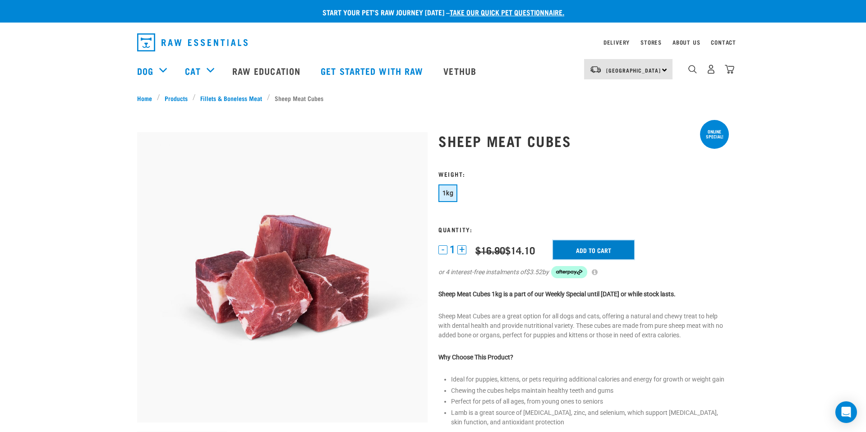
click at [584, 240] on input "Add to cart" at bounding box center [593, 249] width 81 height 19
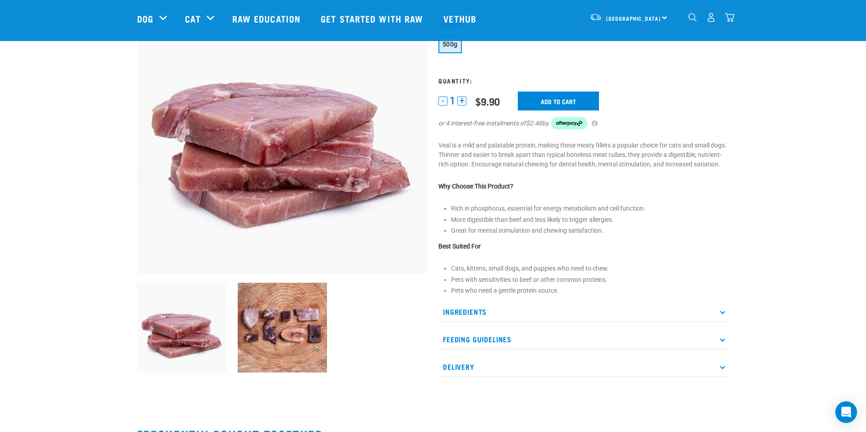
scroll to position [84, 0]
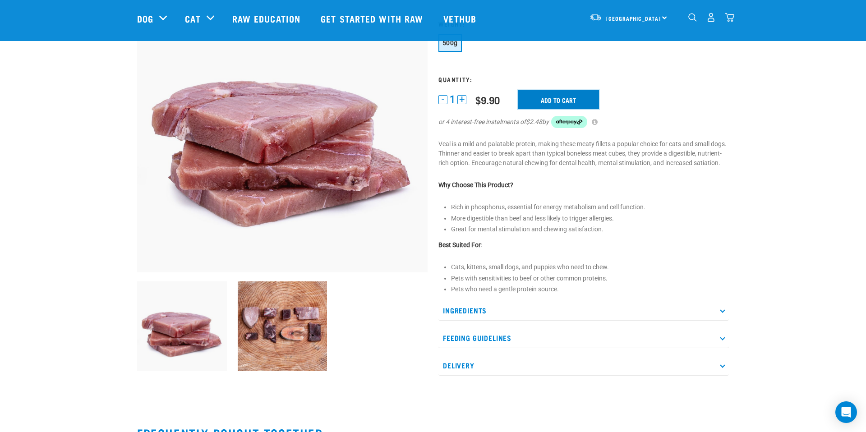
click at [574, 99] on input "Add to cart" at bounding box center [558, 99] width 81 height 19
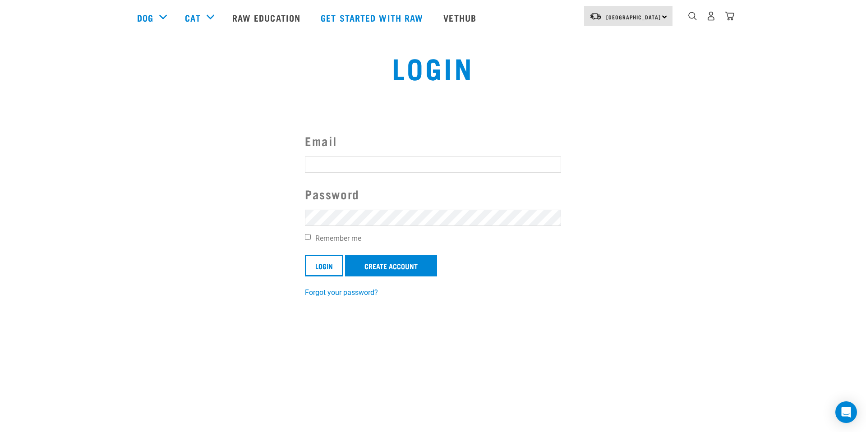
scroll to position [54, 0]
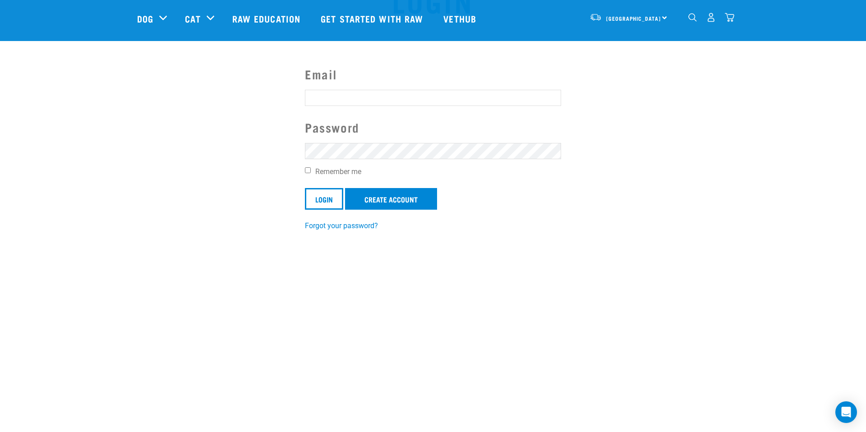
click at [470, 96] on input "Email" at bounding box center [433, 98] width 256 height 16
type input "qusyuu4422@gmail.com"
click at [368, 199] on link "Create Account" at bounding box center [391, 199] width 92 height 22
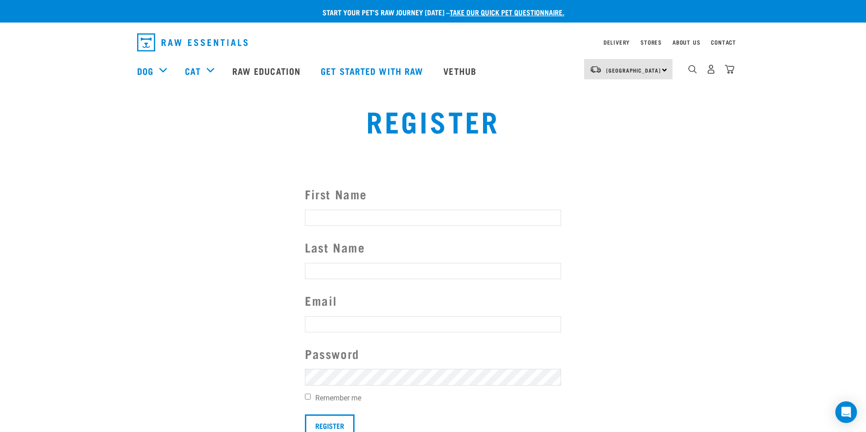
click at [359, 211] on input "First Name" at bounding box center [433, 218] width 256 height 16
type input "Kiki"
type input "Qu"
type input "[EMAIL_ADDRESS][DOMAIN_NAME]"
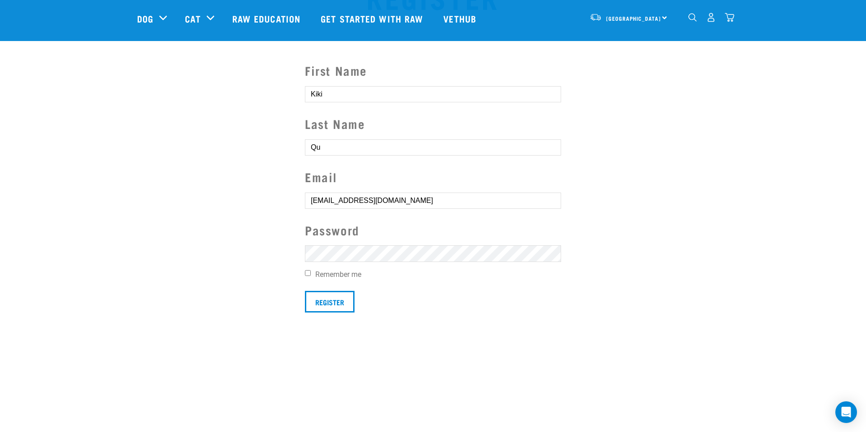
scroll to position [58, 0]
click at [333, 274] on label "Remember me" at bounding box center [433, 274] width 256 height 11
click at [311, 274] on input "Remember me" at bounding box center [308, 273] width 6 height 6
checkbox input "true"
click at [321, 308] on input "Register" at bounding box center [330, 301] width 50 height 22
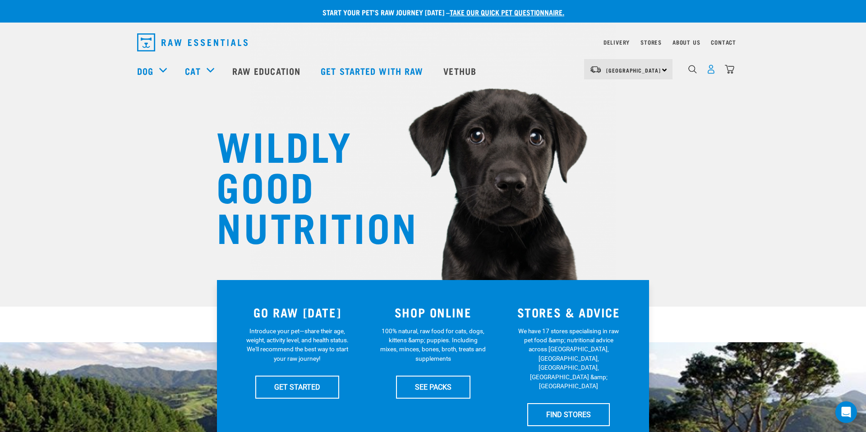
click at [709, 71] on img "dropdown navigation" at bounding box center [710, 68] width 9 height 9
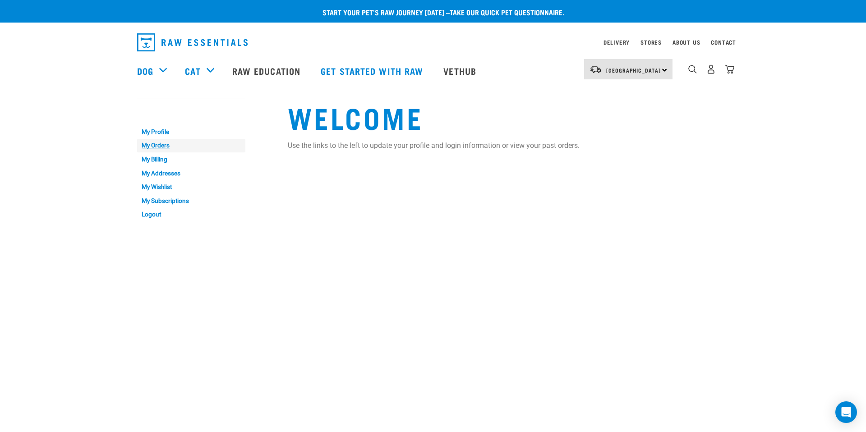
click at [159, 145] on link "My Orders" at bounding box center [191, 146] width 108 height 14
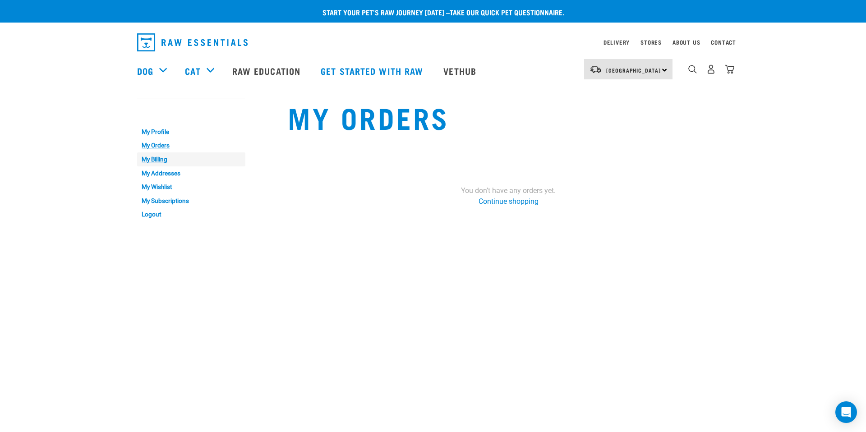
click at [152, 162] on link "My Billing" at bounding box center [191, 159] width 108 height 14
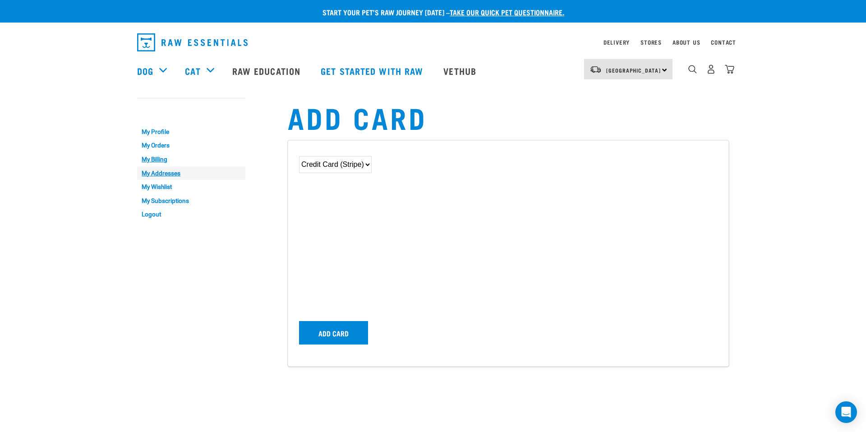
click at [166, 175] on link "My Addresses" at bounding box center [191, 173] width 108 height 14
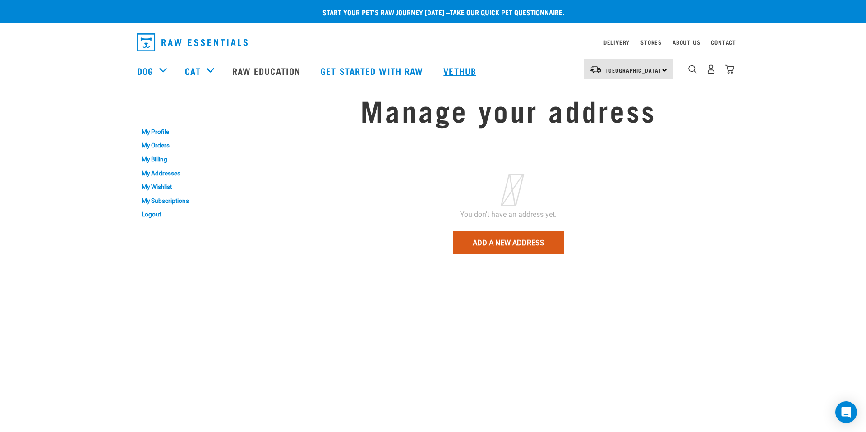
click at [472, 65] on link "Vethub" at bounding box center [460, 71] width 53 height 36
